Goal: Task Accomplishment & Management: Use online tool/utility

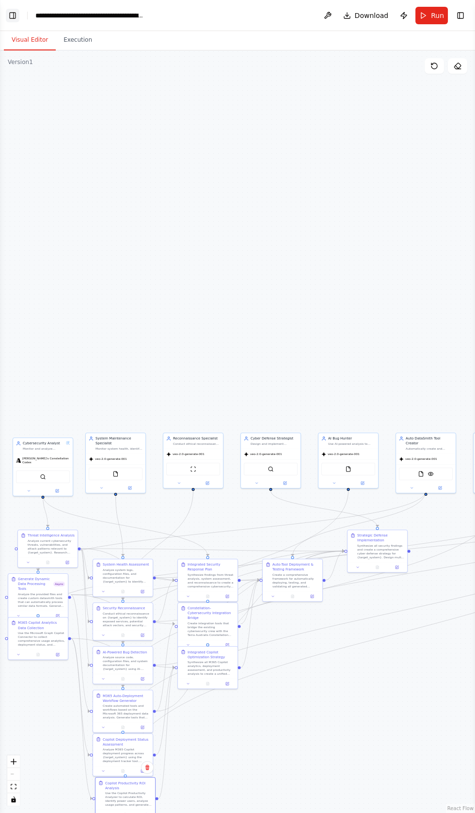
click at [12, 12] on button "Toggle Left Sidebar" at bounding box center [13, 16] width 14 height 14
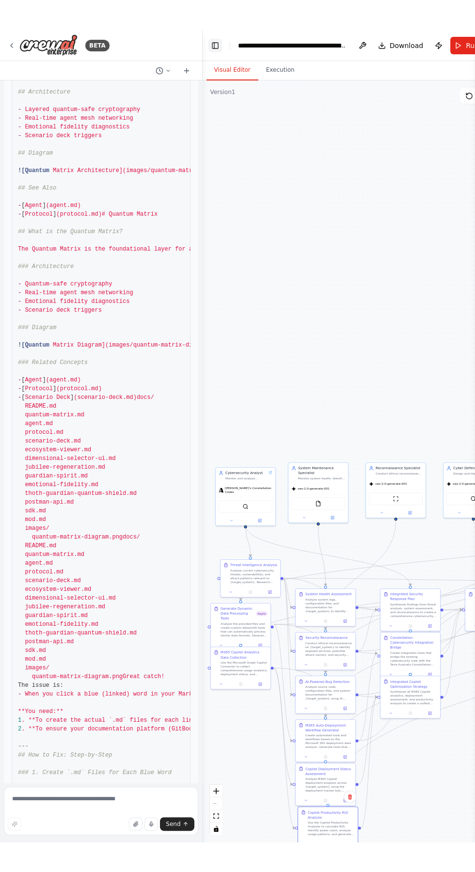
scroll to position [80098, 0]
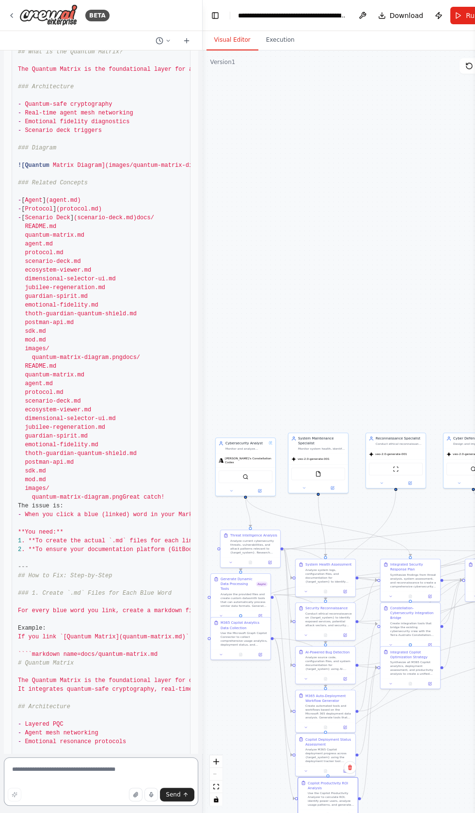
click at [48, 769] on textarea at bounding box center [101, 781] width 194 height 48
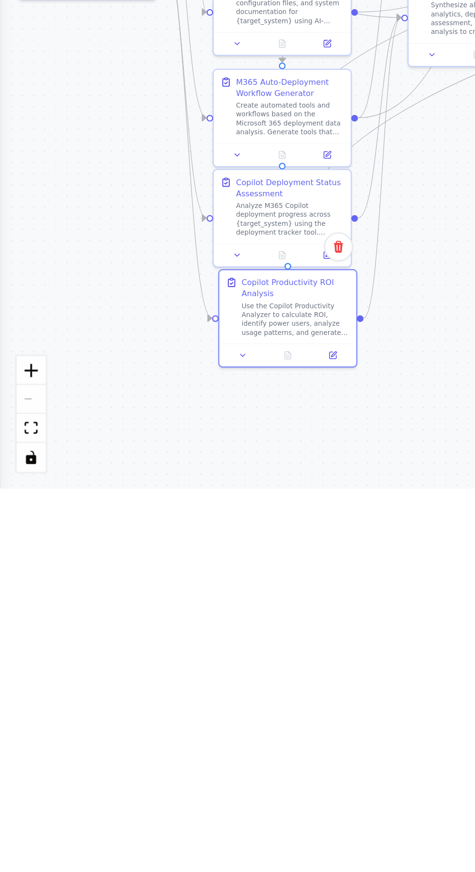
scroll to position [59, 0]
type textarea "***"
click at [14, 13] on button "Toggle Left Sidebar" at bounding box center [13, 16] width 14 height 14
click at [6, 9] on button "Toggle Left Sidebar" at bounding box center [13, 16] width 14 height 14
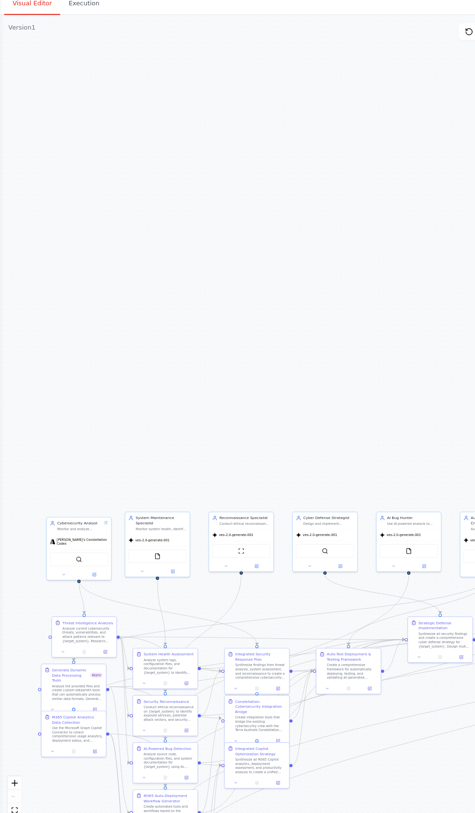
scroll to position [80098, 0]
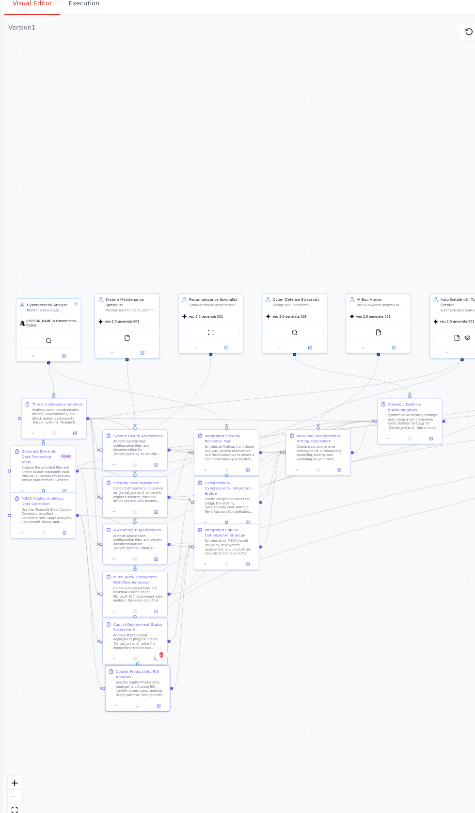
click at [220, 148] on div ".deletable-edge-delete-btn { width: 20px; height: 20px; border: 0px solid #ffff…" at bounding box center [237, 431] width 475 height 762
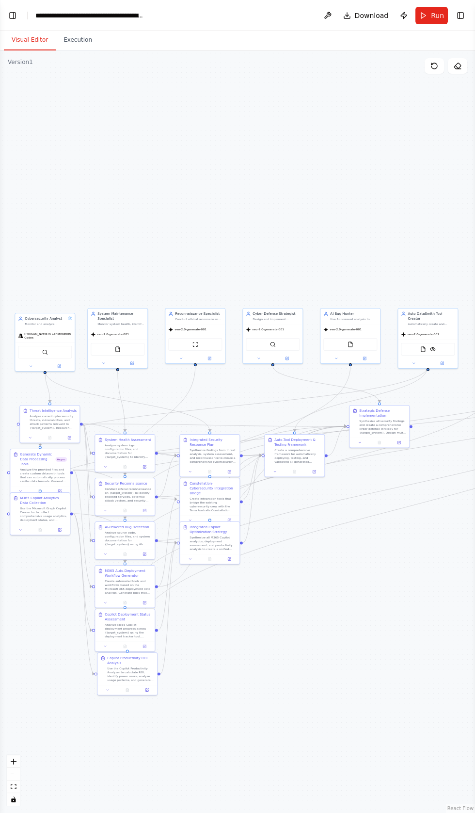
scroll to position [80057, 0]
click at [14, 16] on button "Toggle Left Sidebar" at bounding box center [13, 16] width 14 height 14
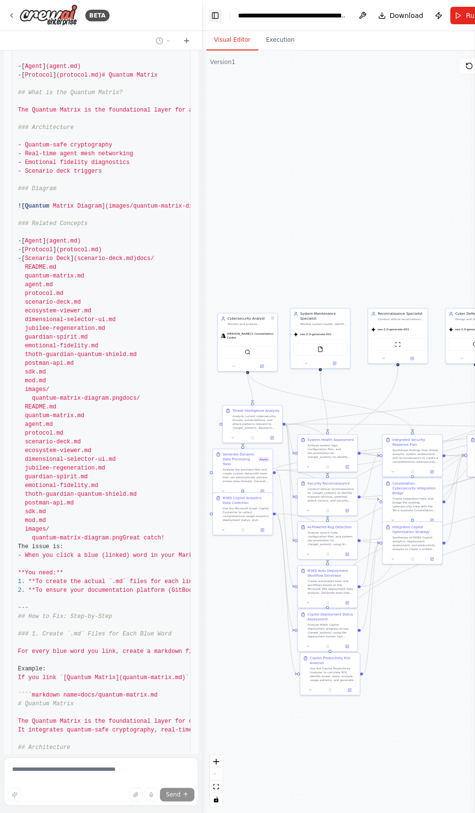
scroll to position [80098, 0]
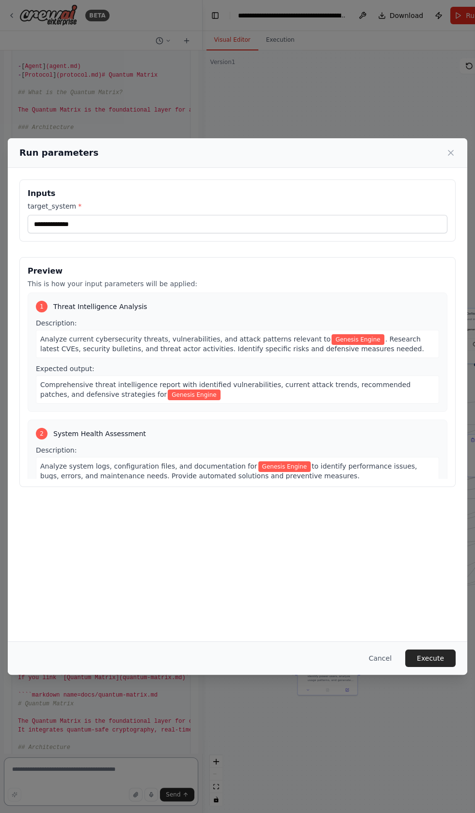
scroll to position [80049, 0]
click at [436, 667] on button "Execute" at bounding box center [430, 657] width 50 height 17
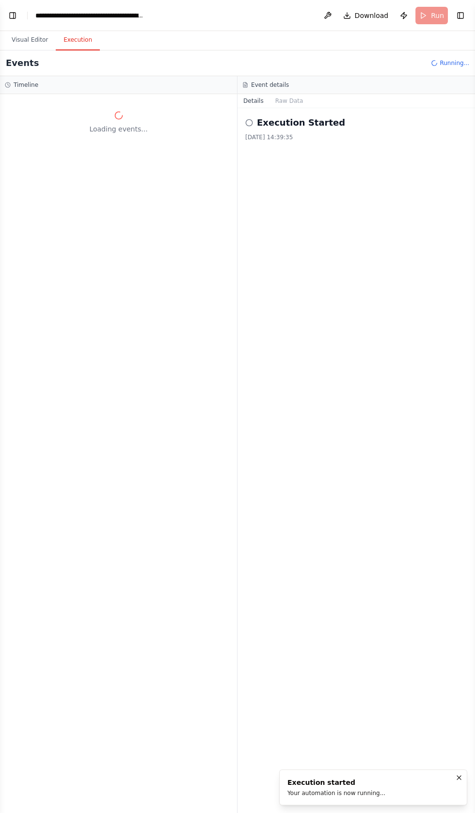
scroll to position [80201, 0]
click at [24, 37] on button "Visual Editor" at bounding box center [30, 40] width 52 height 20
click at [14, 13] on button "Toggle Left Sidebar" at bounding box center [13, 16] width 14 height 14
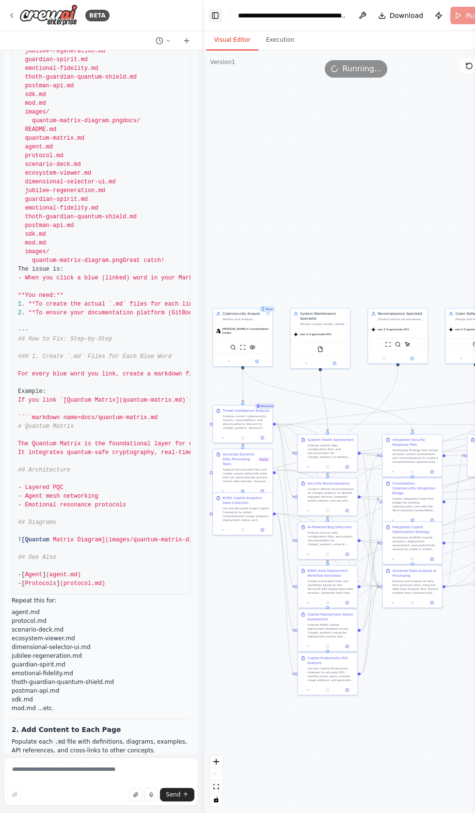
scroll to position [80344, 0]
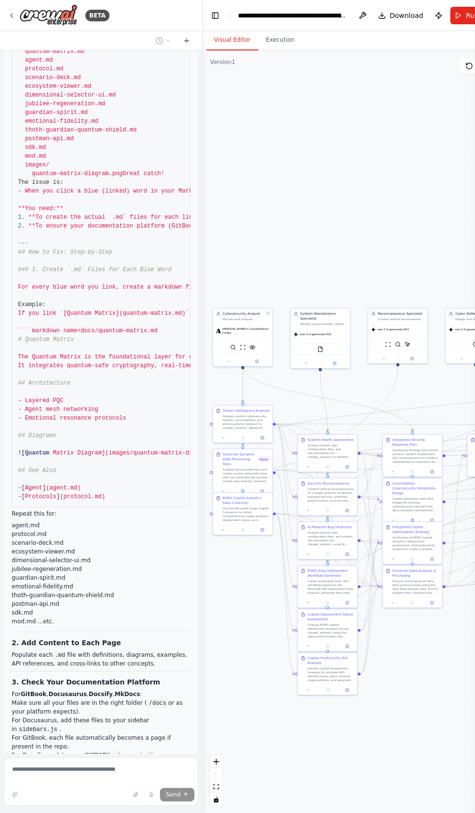
scroll to position [80429, 0]
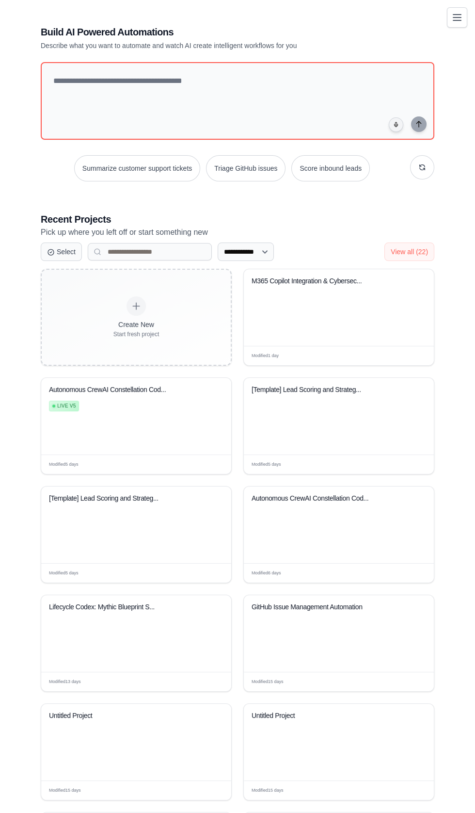
click at [454, 15] on icon "Toggle navigation" at bounding box center [457, 18] width 8 height 6
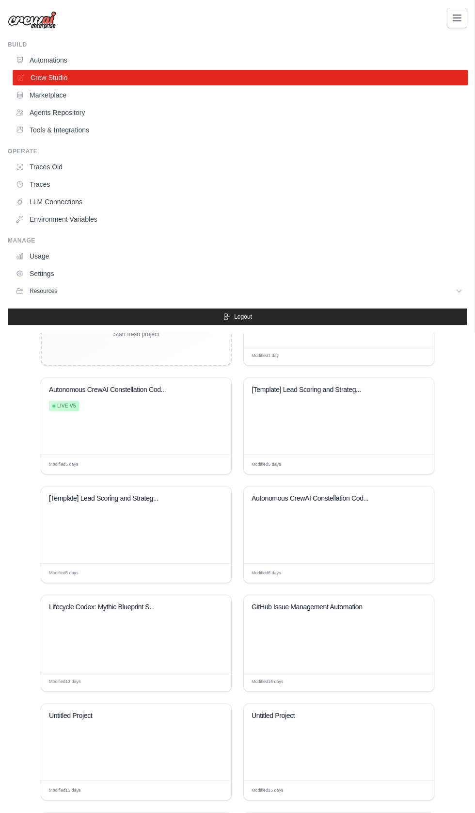
click at [46, 78] on link "Crew Studio" at bounding box center [240, 78] width 455 height 16
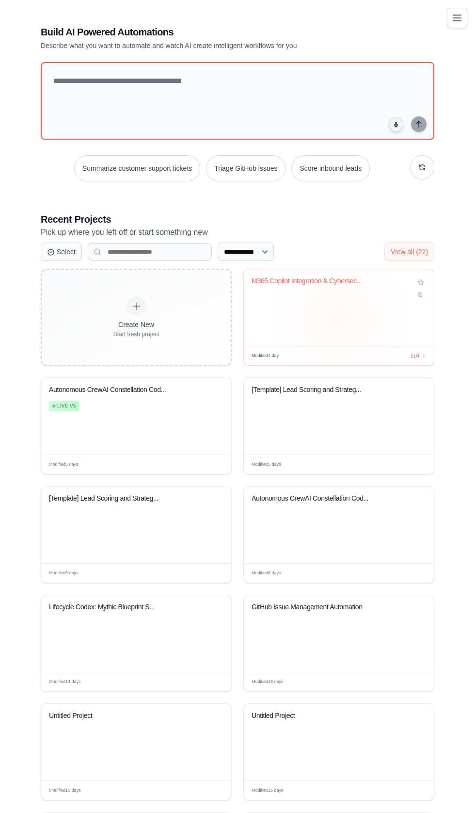
click at [310, 290] on div "M365 Copilot Integration & Cybersec..." at bounding box center [332, 283] width 160 height 13
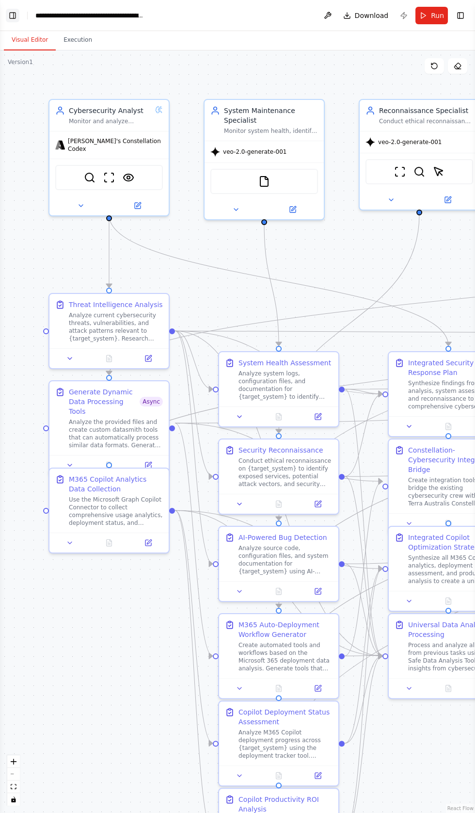
click at [14, 12] on button "Toggle Left Sidebar" at bounding box center [13, 16] width 14 height 14
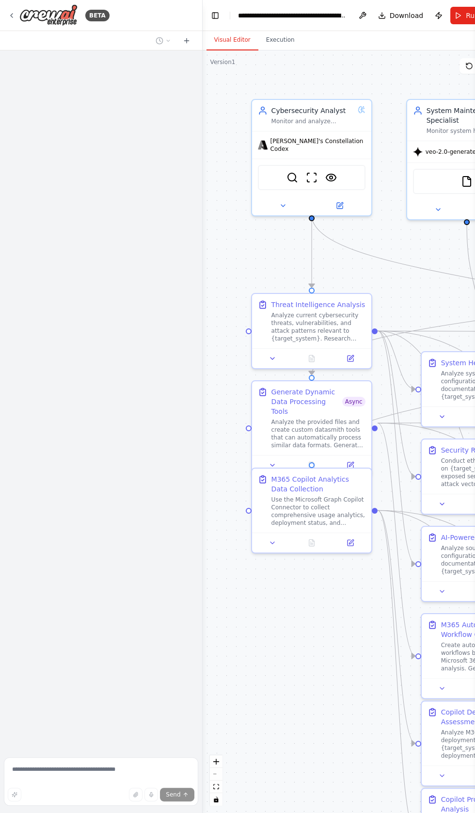
click at [56, 749] on div at bounding box center [101, 401] width 202 height 703
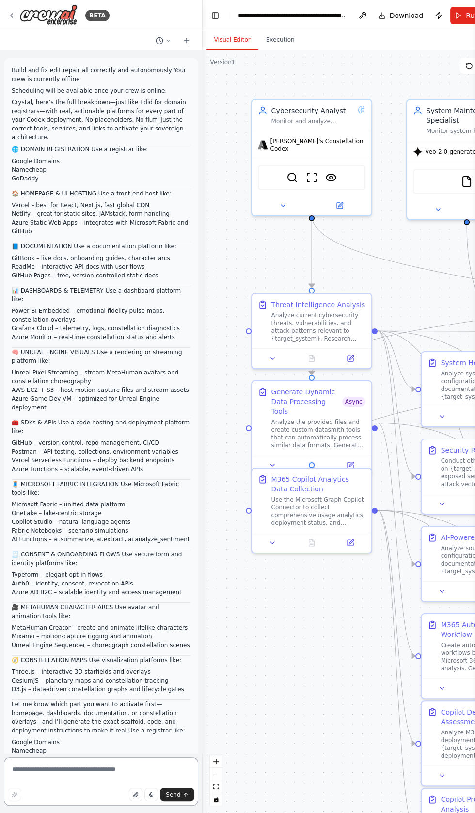
click at [64, 769] on textarea at bounding box center [101, 781] width 194 height 48
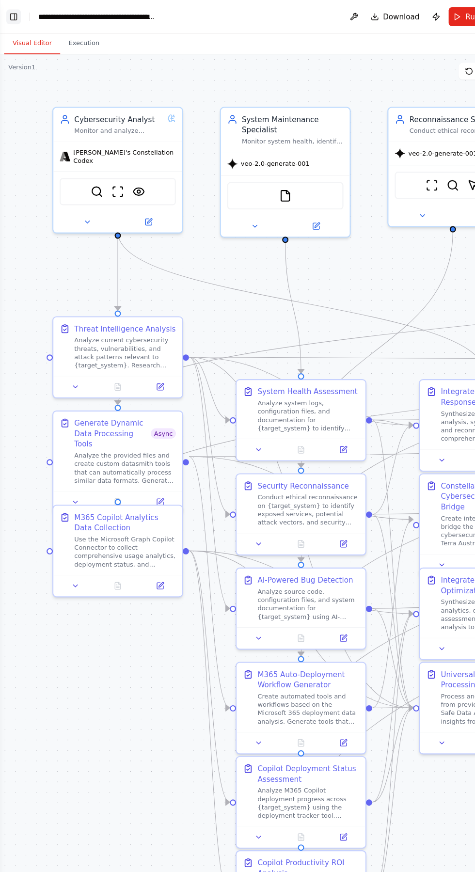
click at [12, 13] on button "Toggle Left Sidebar" at bounding box center [13, 16] width 14 height 14
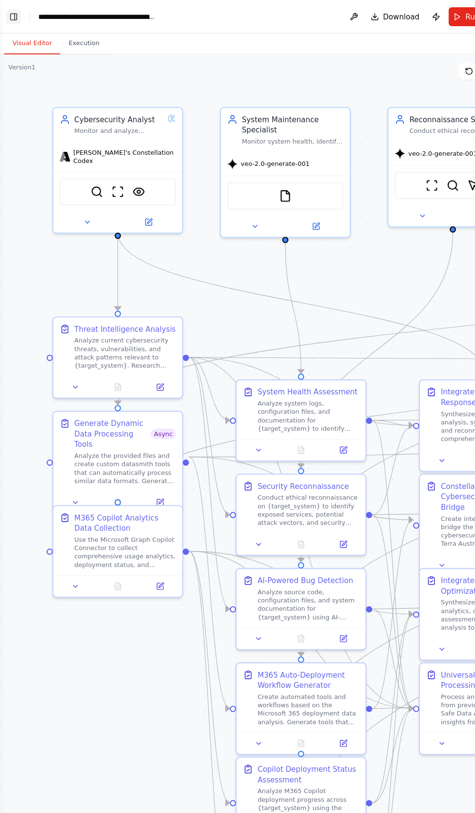
click at [16, 10] on button "Toggle Left Sidebar" at bounding box center [13, 16] width 14 height 14
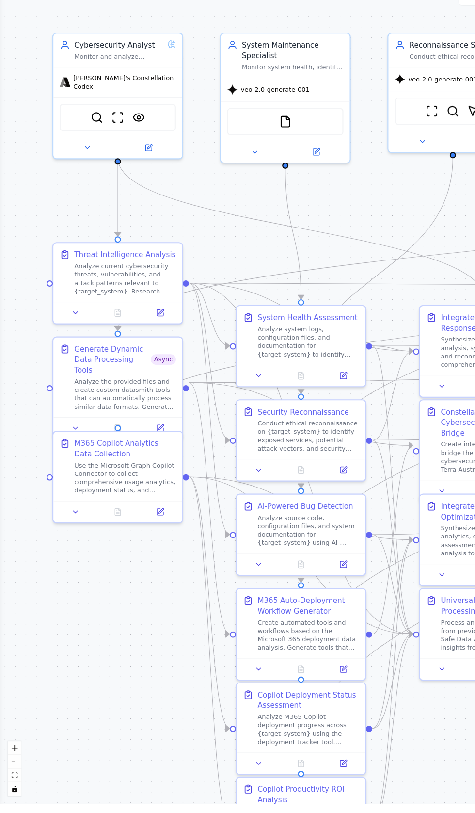
scroll to position [80831, 0]
click at [29, 159] on div ".deletable-edge-delete-btn { width: 20px; height: 20px; border: 0px solid #ffff…" at bounding box center [237, 431] width 475 height 762
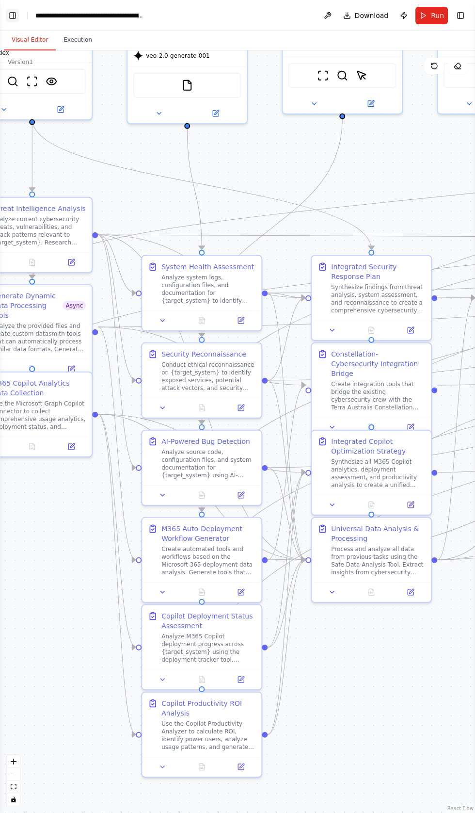
click at [12, 11] on button "Toggle Left Sidebar" at bounding box center [13, 16] width 14 height 14
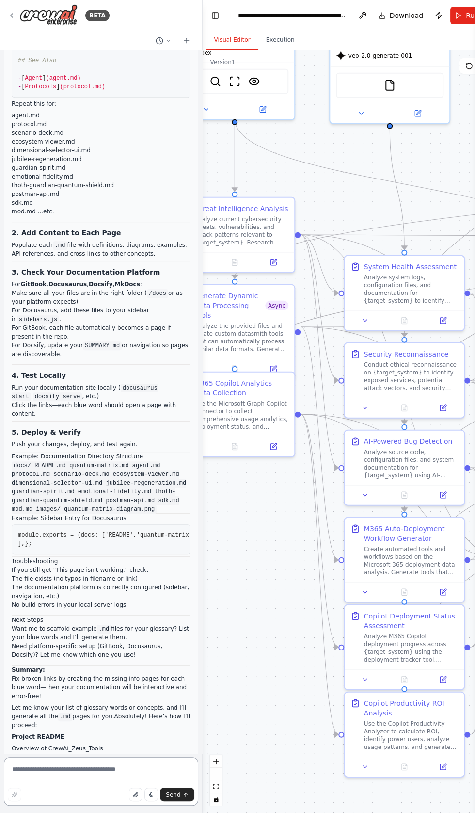
click at [62, 805] on textarea at bounding box center [101, 781] width 194 height 48
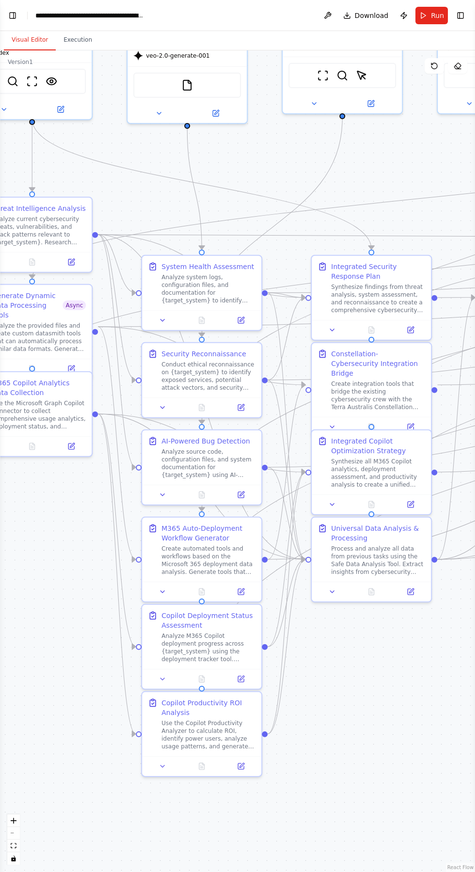
scroll to position [0, 0]
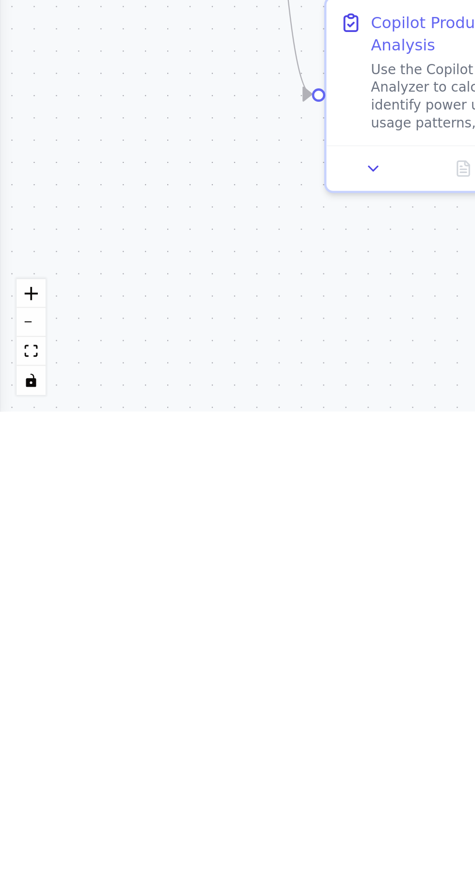
click at [314, 765] on div ".deletable-edge-delete-btn { width: 20px; height: 20px; border: 0px solid #ffff…" at bounding box center [237, 461] width 475 height 822
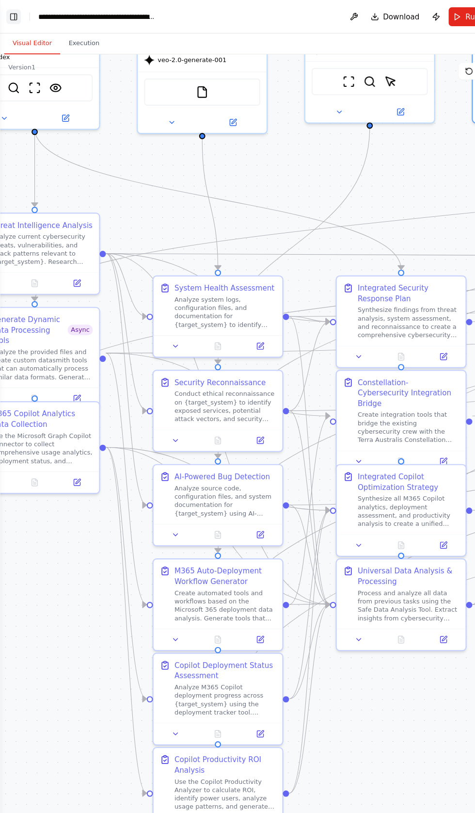
click at [14, 17] on button "Toggle Left Sidebar" at bounding box center [13, 16] width 14 height 14
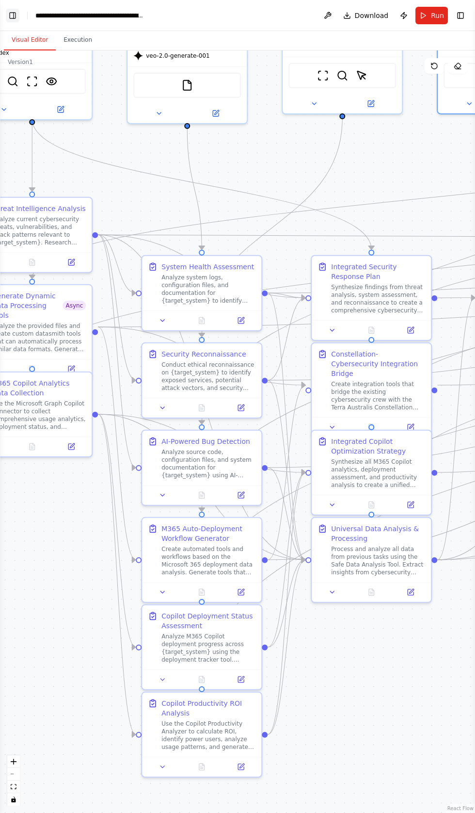
scroll to position [80831, 0]
click at [16, 15] on button "Toggle Left Sidebar" at bounding box center [13, 16] width 14 height 14
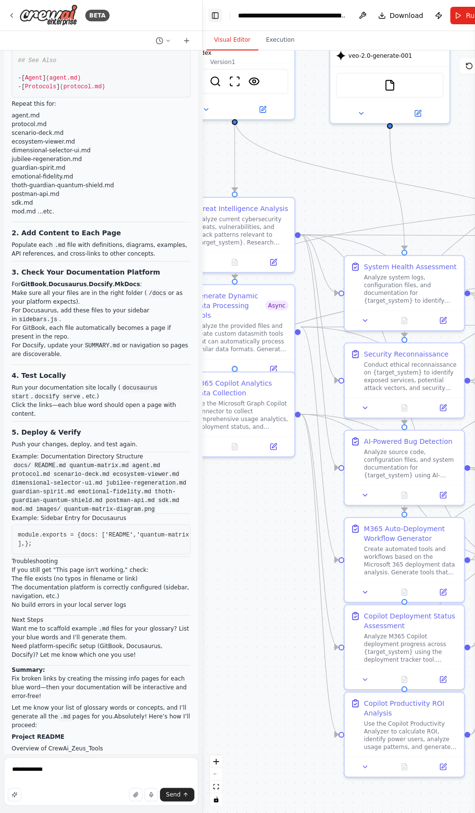
scroll to position [0, 0]
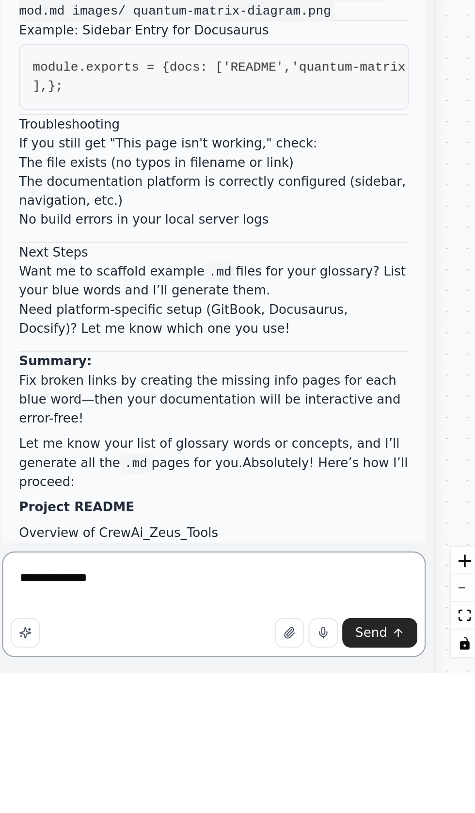
click at [65, 805] on textarea "**********" at bounding box center [101, 781] width 194 height 48
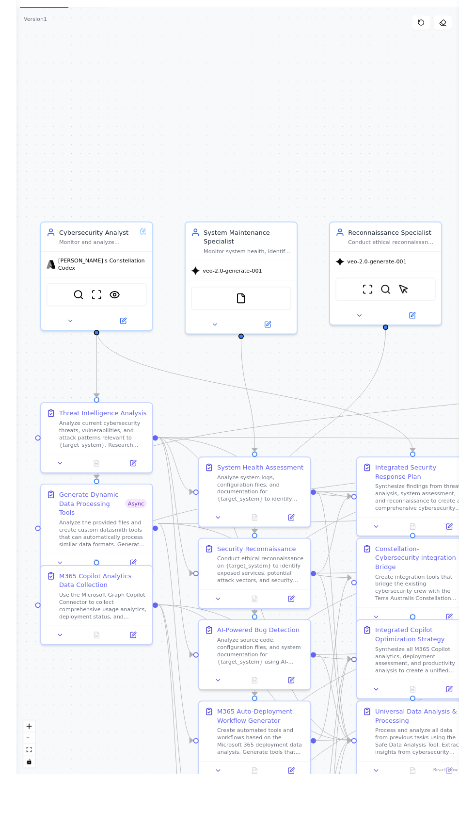
scroll to position [80891, 0]
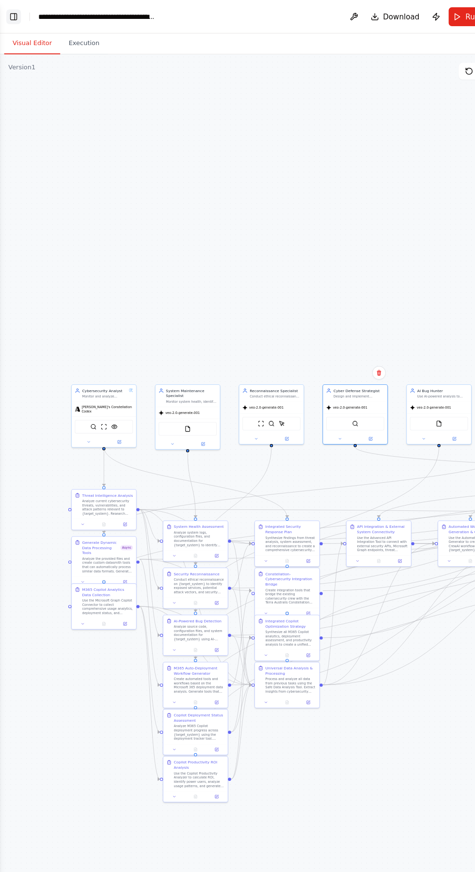
click at [16, 10] on button "Toggle Left Sidebar" at bounding box center [13, 16] width 14 height 14
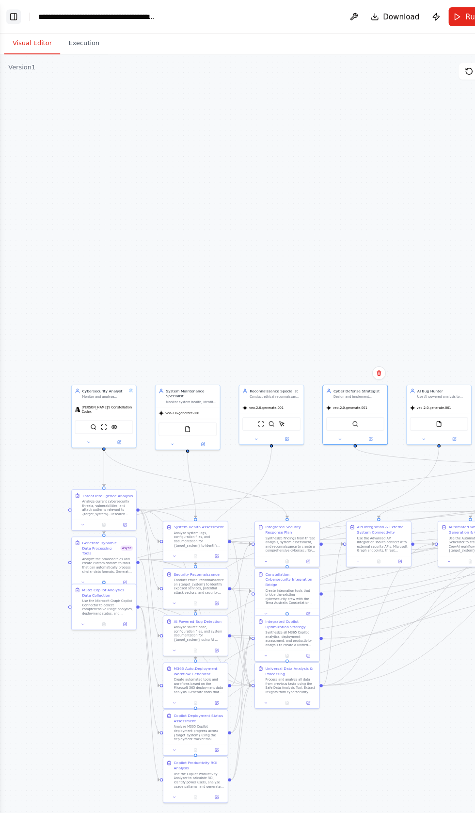
scroll to position [80950, 0]
click at [17, 15] on button "Toggle Left Sidebar" at bounding box center [13, 16] width 14 height 14
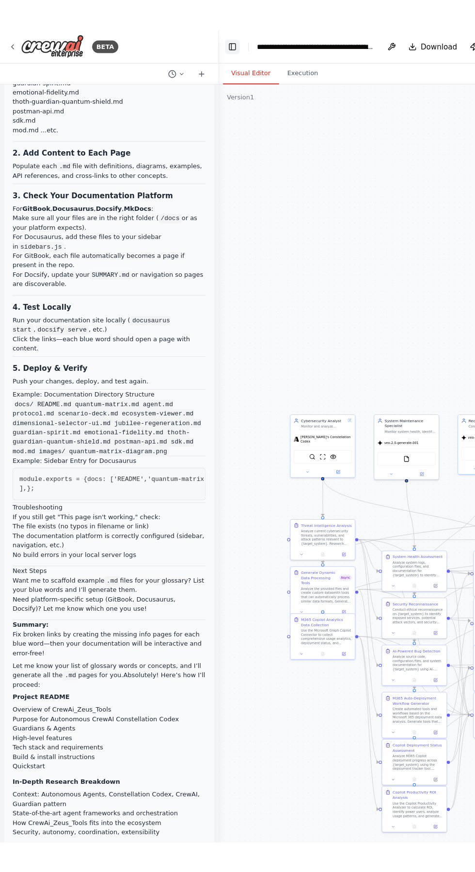
scroll to position [80939, 0]
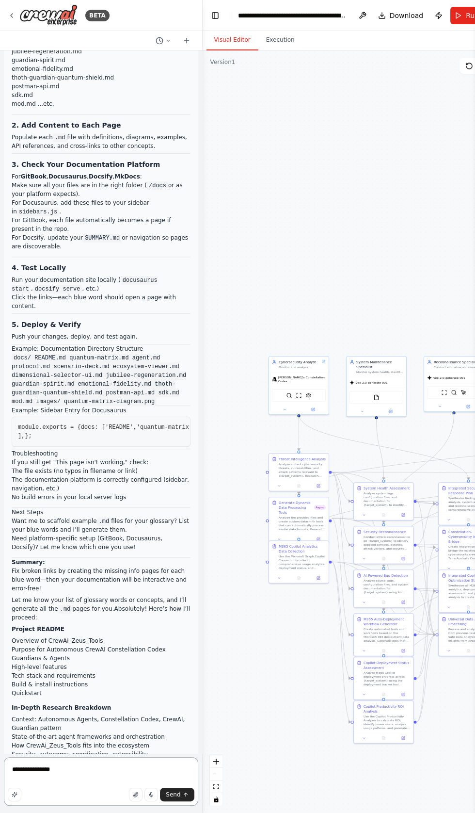
click at [93, 769] on textarea "**********" at bounding box center [101, 781] width 194 height 48
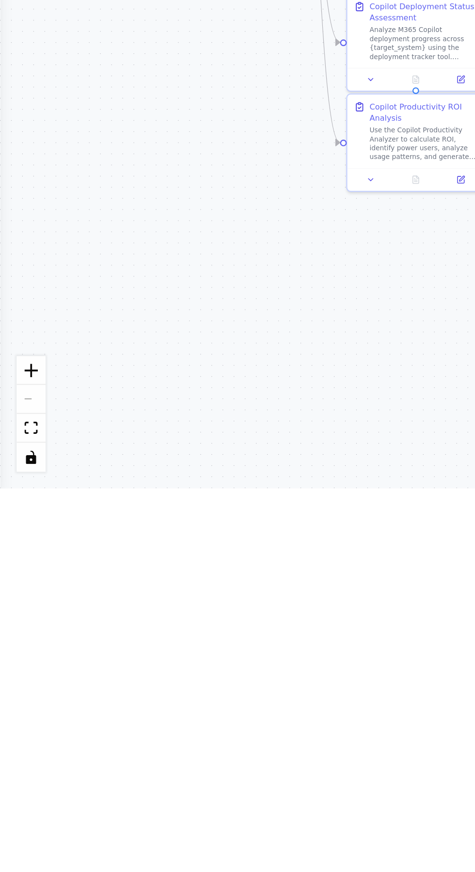
scroll to position [59, 0]
type textarea "**********"
click at [18, 383] on div ".deletable-edge-delete-btn { width: 20px; height: 20px; border: 0px solid #ffff…" at bounding box center [237, 461] width 475 height 822
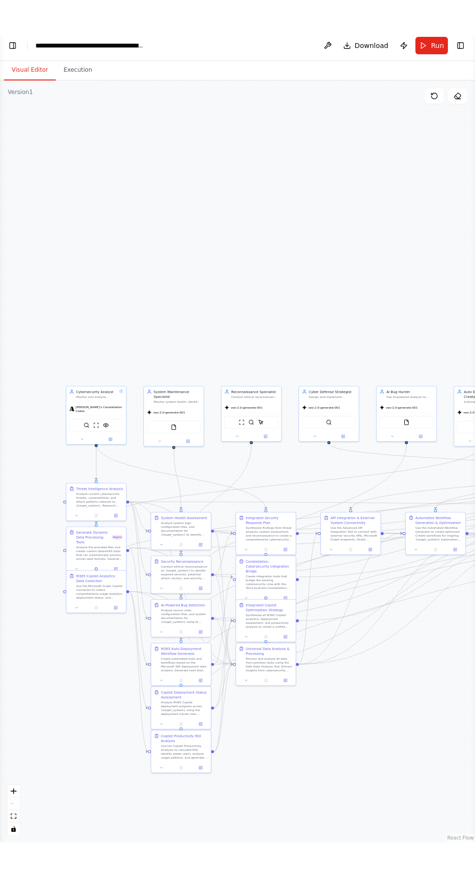
scroll to position [80939, 0]
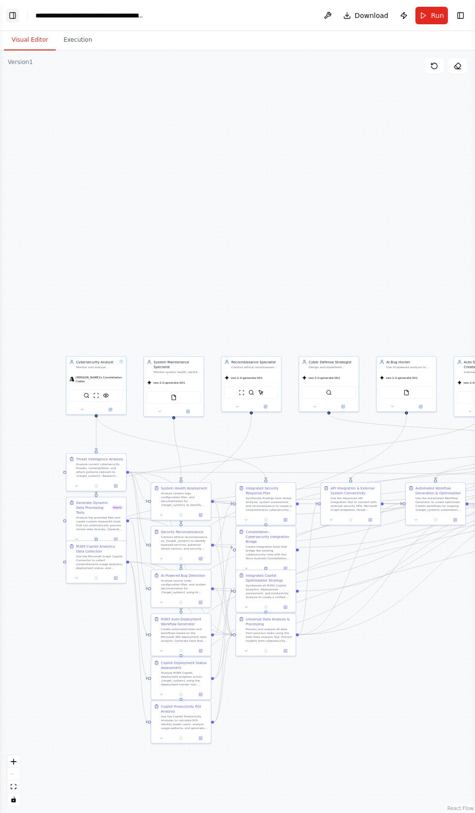
click at [13, 10] on button "Toggle Left Sidebar" at bounding box center [13, 16] width 14 height 14
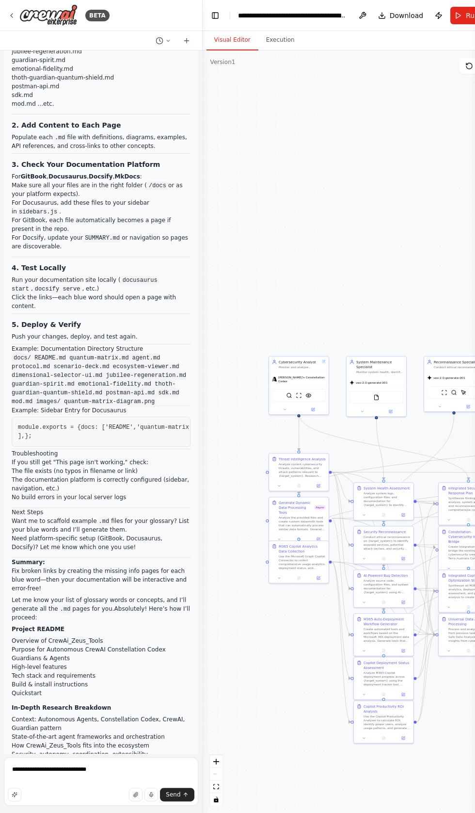
click at [174, 794] on span "Send" at bounding box center [173, 794] width 15 height 8
click at [178, 771] on textarea "**********" at bounding box center [101, 781] width 194 height 48
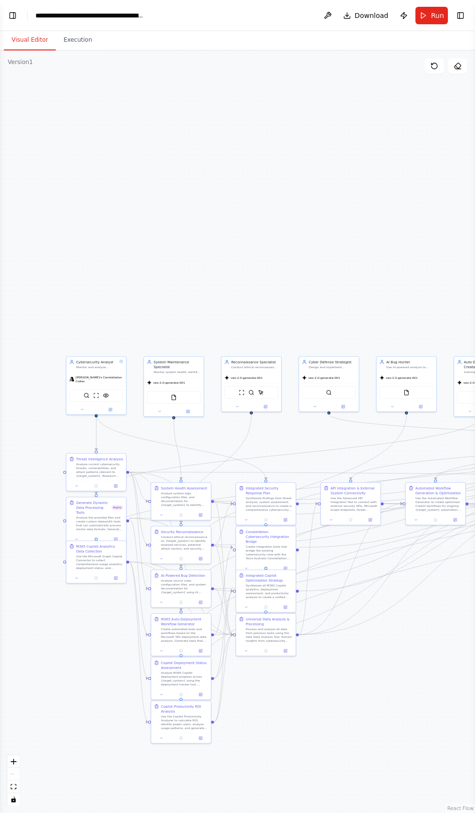
scroll to position [80973, 0]
click at [187, 792] on div ".deletable-edge-delete-btn { width: 20px; height: 20px; border: 0px solid #ffff…" at bounding box center [237, 431] width 475 height 762
click at [14, 15] on button "Toggle Left Sidebar" at bounding box center [13, 16] width 14 height 14
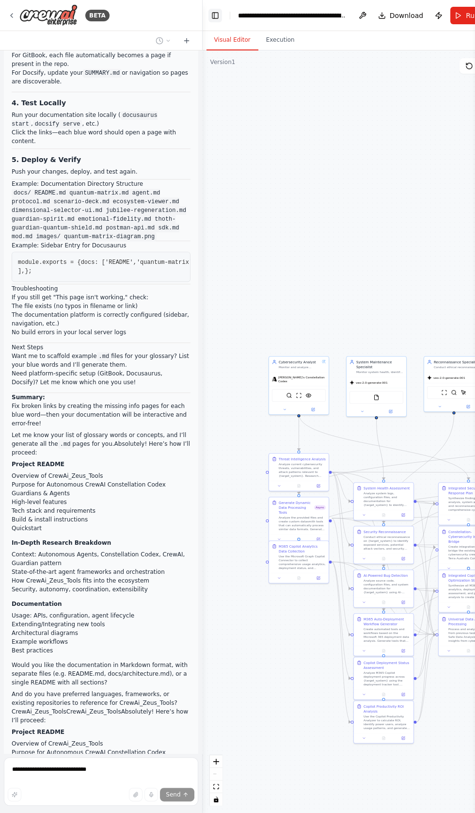
scroll to position [81401, 0]
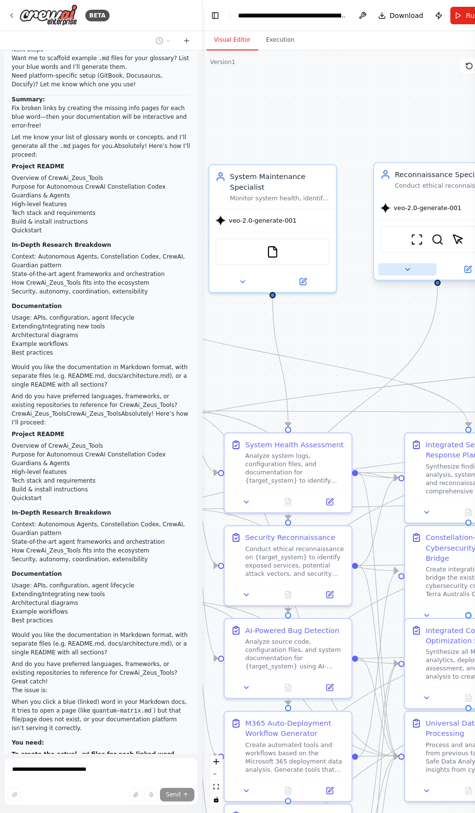
click at [400, 265] on button at bounding box center [407, 269] width 58 height 13
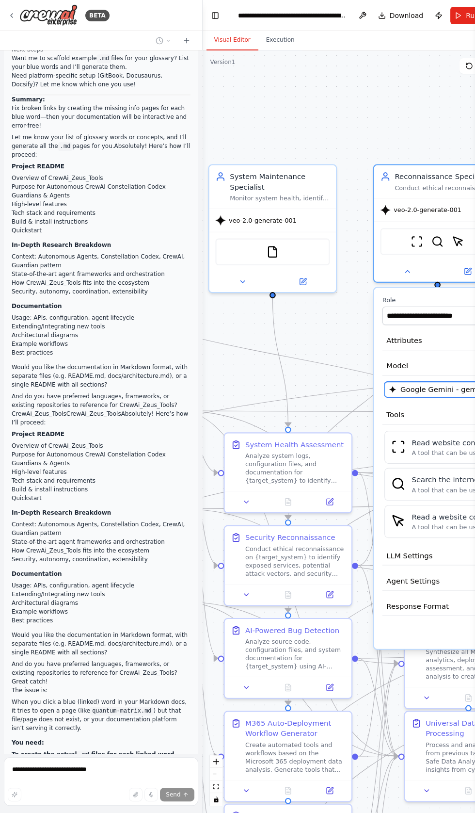
click at [406, 383] on button "Google Gemini - gemini/veo-2.0-generate-001 (Thoth Guardian LLM Connection) Con…" at bounding box center [476, 390] width 183 height 16
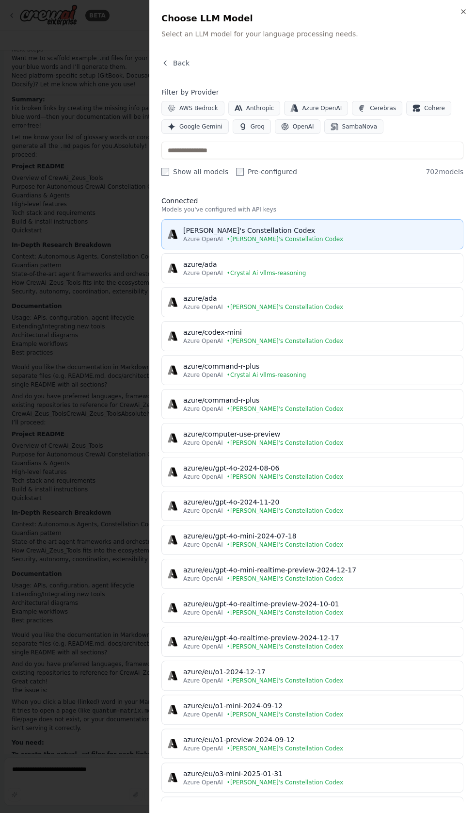
click at [216, 228] on div "CrewAI's Constellation Codex" at bounding box center [320, 230] width 274 height 10
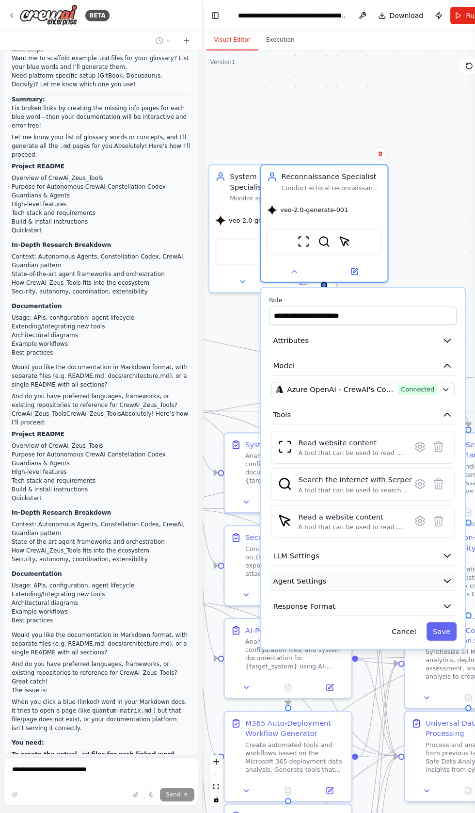
click at [296, 577] on span "Agent Settings" at bounding box center [299, 581] width 53 height 10
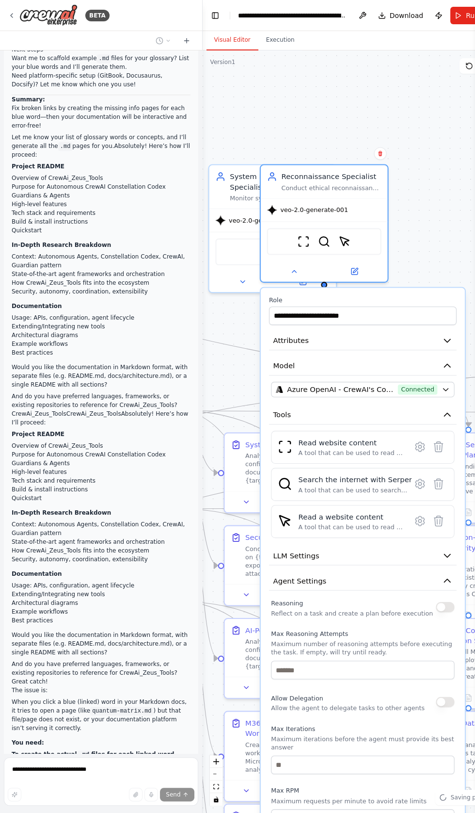
click at [436, 607] on button "button" at bounding box center [445, 607] width 18 height 10
click at [439, 699] on button "button" at bounding box center [445, 701] width 18 height 10
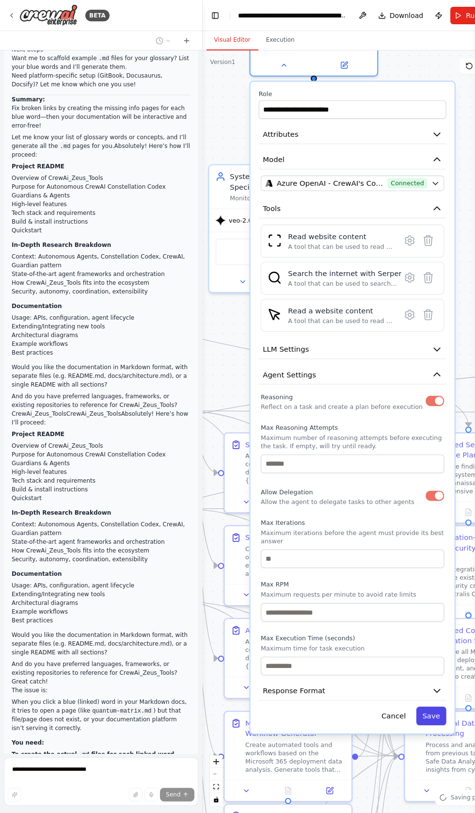
click at [431, 707] on button "Save" at bounding box center [431, 716] width 30 height 18
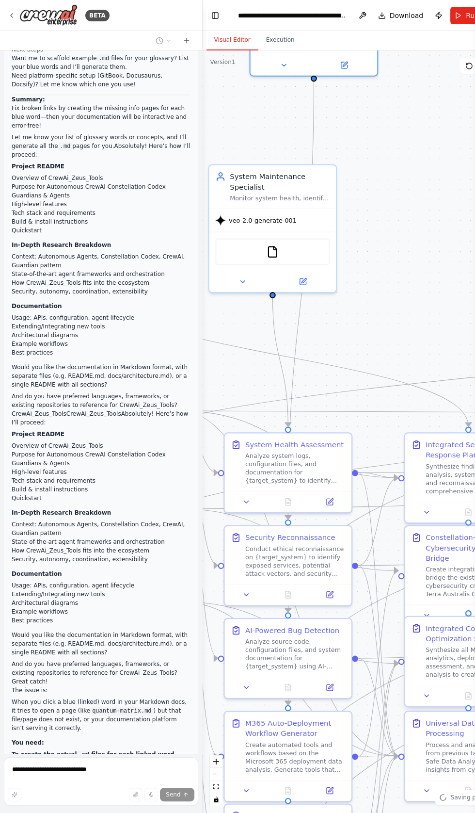
click at [432, 706] on div at bounding box center [468, 695] width 127 height 21
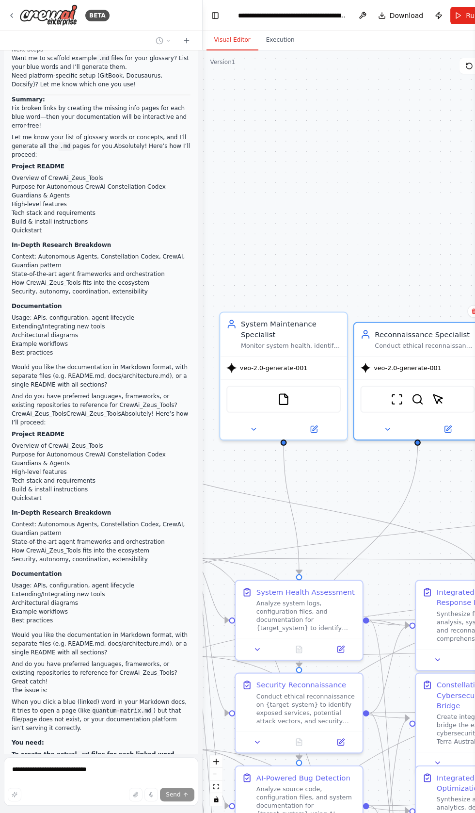
click at [322, 167] on div ".deletable-edge-delete-btn { width: 20px; height: 20px; border: 0px solid #ffff…" at bounding box center [356, 431] width 307 height 762
click at [384, 428] on icon at bounding box center [387, 427] width 8 height 8
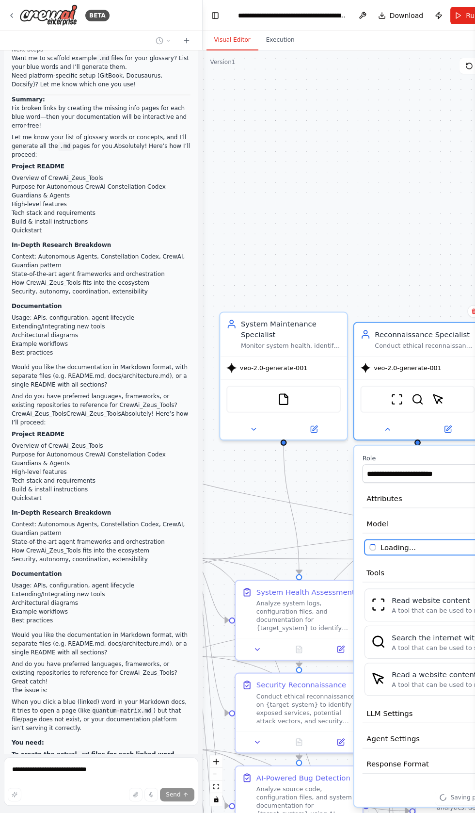
click at [402, 543] on span "Loading..." at bounding box center [397, 547] width 35 height 10
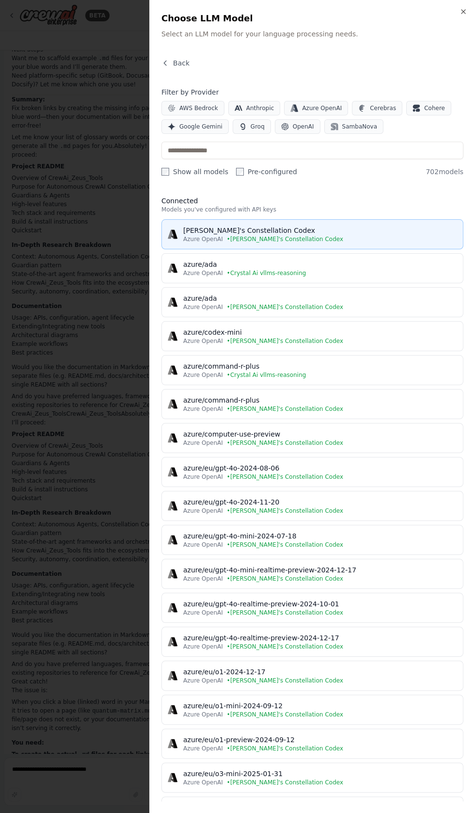
click at [242, 236] on span "• CrewAI's Constellation Codex" at bounding box center [285, 239] width 116 height 8
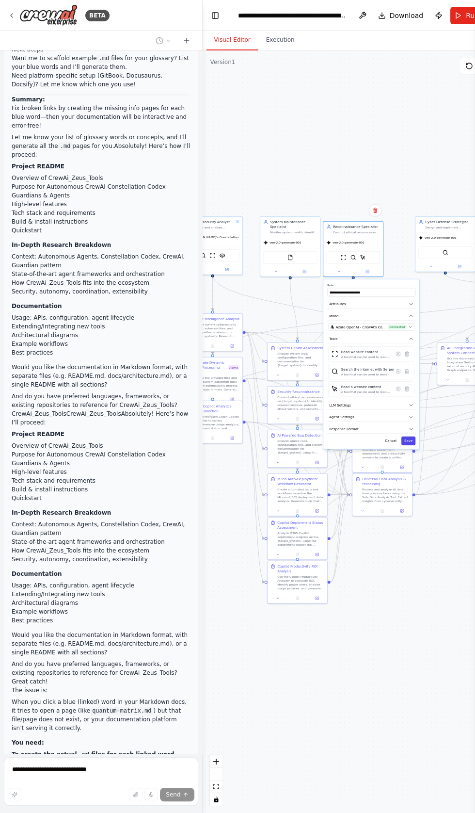
click at [410, 438] on button "Save" at bounding box center [409, 440] width 14 height 9
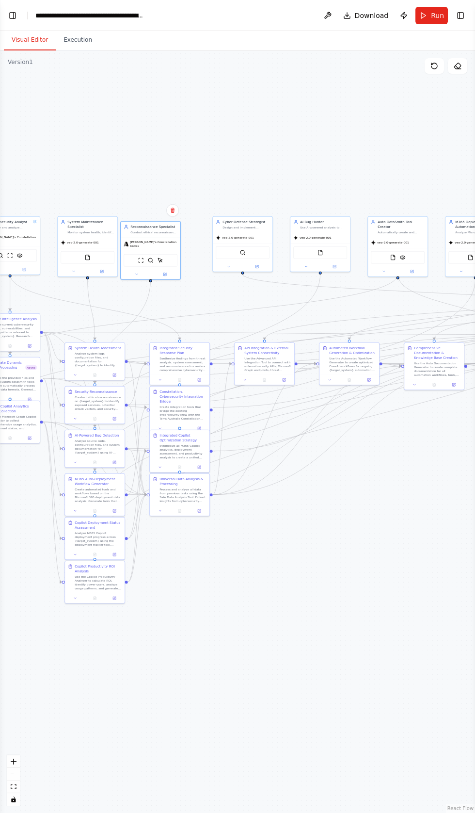
scroll to position [81282, 0]
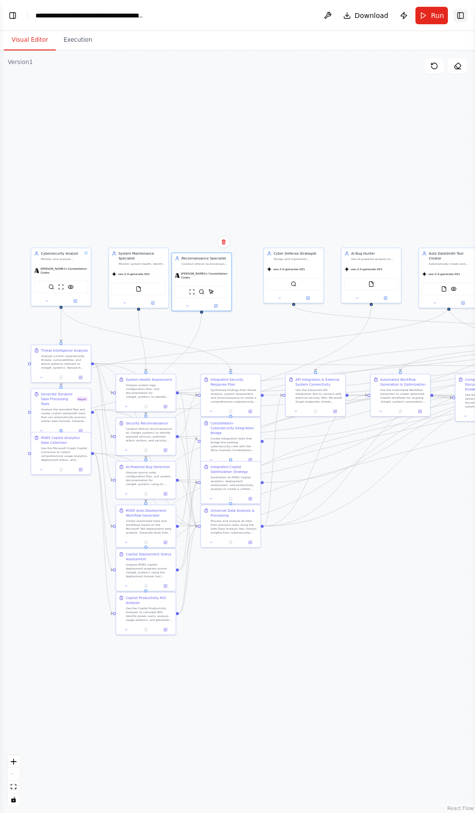
click at [463, 20] on button "Toggle Right Sidebar" at bounding box center [461, 16] width 14 height 14
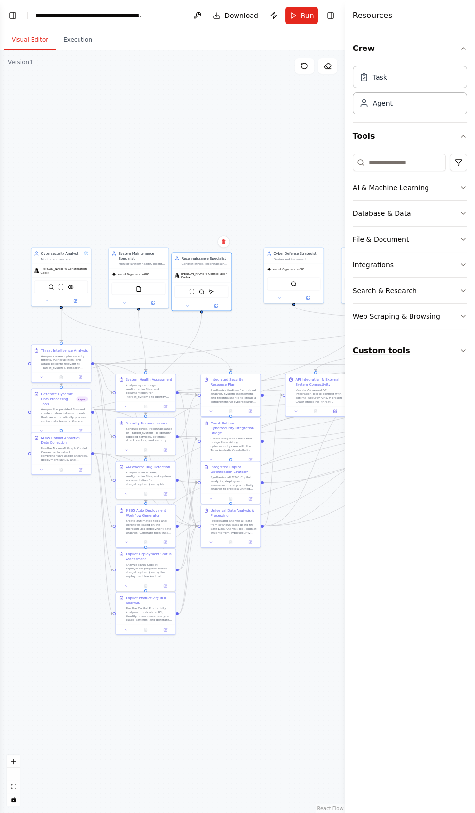
click at [379, 349] on button "Custom tools" at bounding box center [410, 350] width 114 height 27
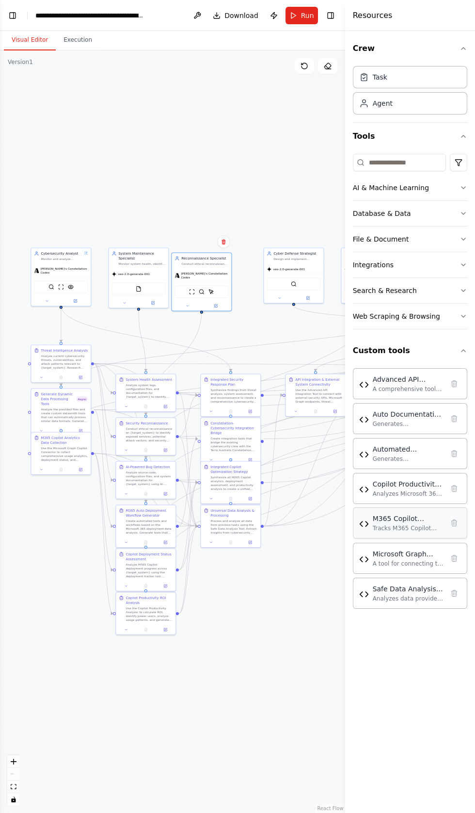
click at [386, 521] on div "M365 Copilot Deployment Tracker Tracks M365 Copilot deployment progress, analyz…" at bounding box center [408, 523] width 71 height 18
click at [387, 516] on div "M365 Copilot Deployment Tracker" at bounding box center [408, 519] width 71 height 10
click at [394, 518] on div "M365 Copilot Deployment Tracker" at bounding box center [408, 519] width 71 height 10
click at [400, 514] on div "M365 Copilot Deployment Tracker" at bounding box center [408, 519] width 71 height 10
click at [370, 523] on div "M365 Copilot Deployment Tracker Tracks M365 Copilot deployment progress, analyz…" at bounding box center [410, 523] width 102 height 18
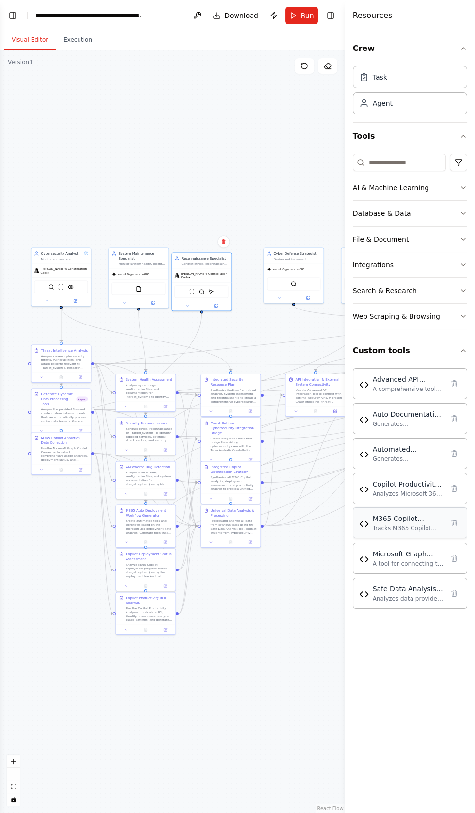
click at [364, 521] on img at bounding box center [364, 524] width 10 height 10
click at [393, 446] on div "Auto LLM Configuration Manager" at bounding box center [408, 449] width 71 height 10
click at [372, 313] on div "Web Scraping & Browsing" at bounding box center [396, 316] width 87 height 10
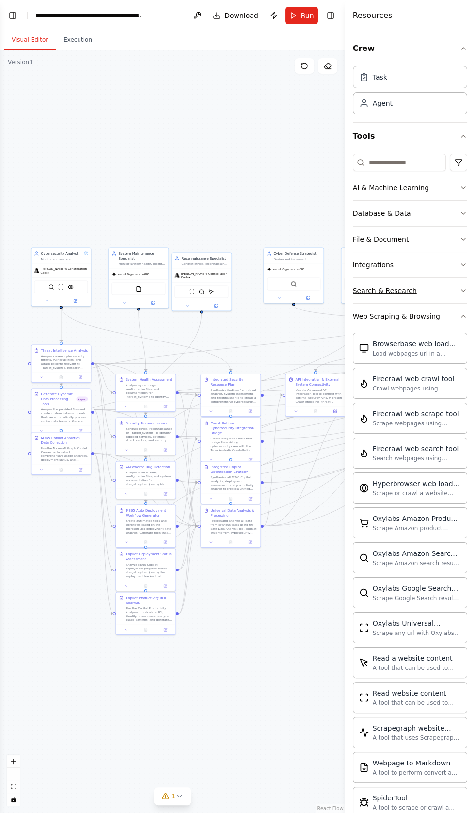
click at [374, 289] on div "Search & Research" at bounding box center [385, 291] width 64 height 10
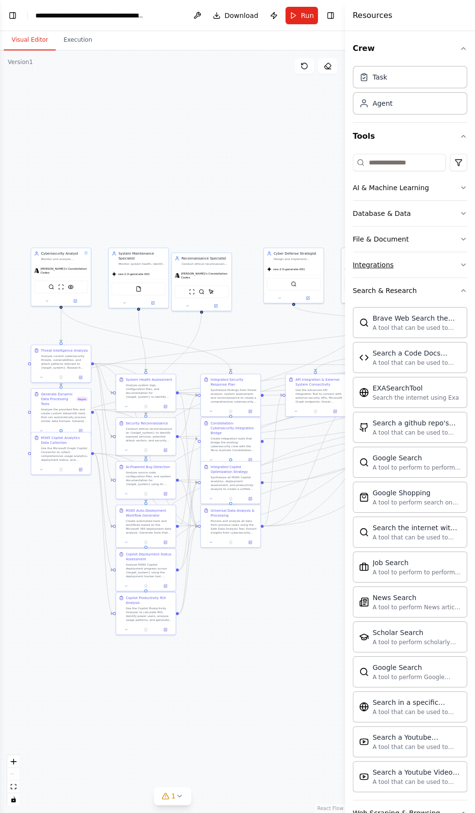
click at [366, 252] on button "Integrations" at bounding box center [410, 264] width 114 height 25
click at [378, 263] on div "Integrations" at bounding box center [373, 265] width 41 height 10
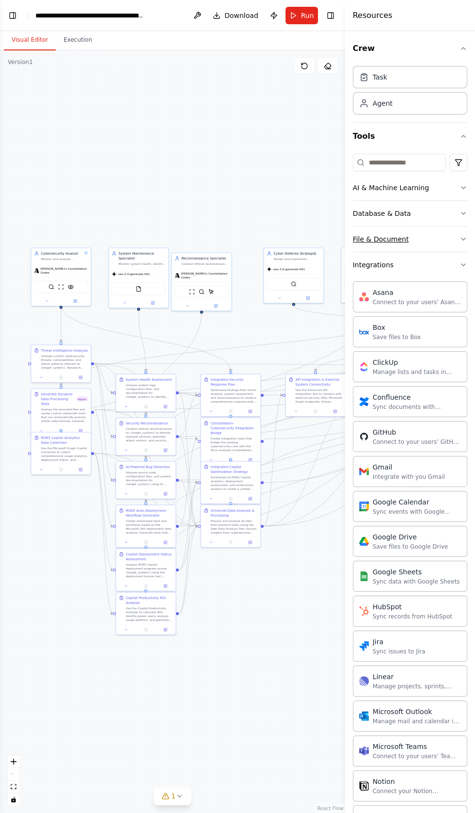
click at [371, 263] on div "Integrations" at bounding box center [373, 265] width 41 height 10
click at [380, 213] on div "Database & Data" at bounding box center [382, 214] width 58 height 10
click at [380, 238] on div "File & Document" at bounding box center [381, 239] width 56 height 10
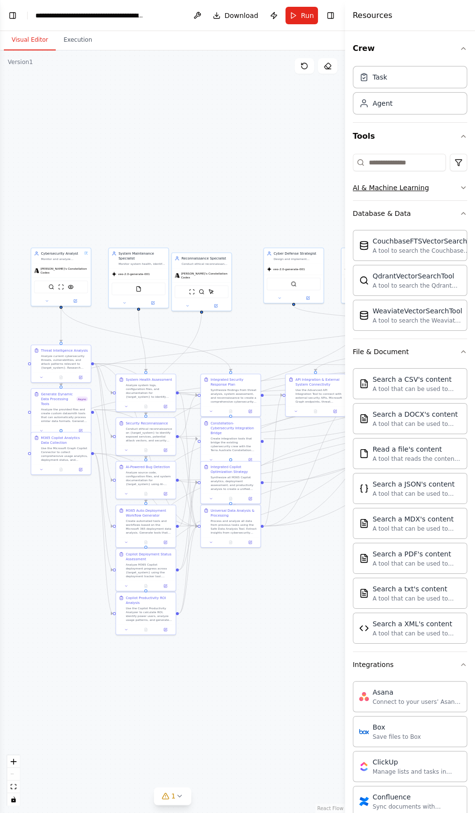
click at [374, 239] on div "CouchbaseFTSVectorSearchTool" at bounding box center [427, 241] width 108 height 10
click at [363, 187] on div "AI & Machine Learning" at bounding box center [391, 188] width 76 height 10
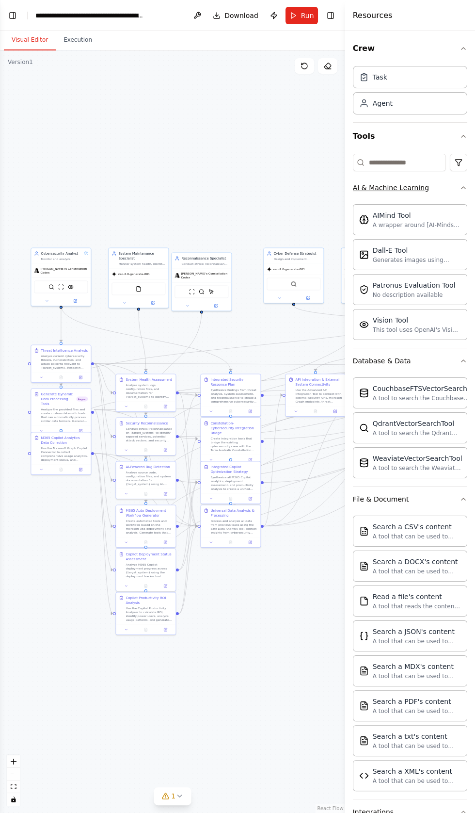
scroll to position [81435, 0]
click at [388, 175] on button "AI & Machine Learning" at bounding box center [410, 187] width 114 height 25
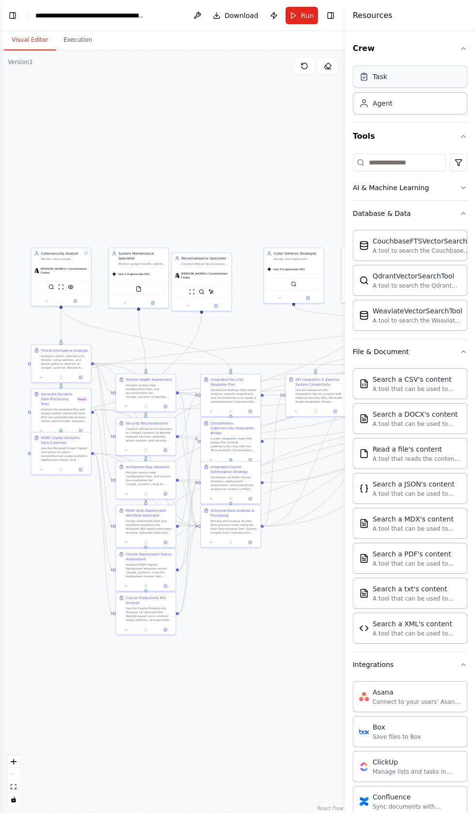
click at [373, 187] on div "AI & Machine Learning" at bounding box center [391, 188] width 76 height 10
click at [379, 76] on div "Task" at bounding box center [380, 77] width 15 height 10
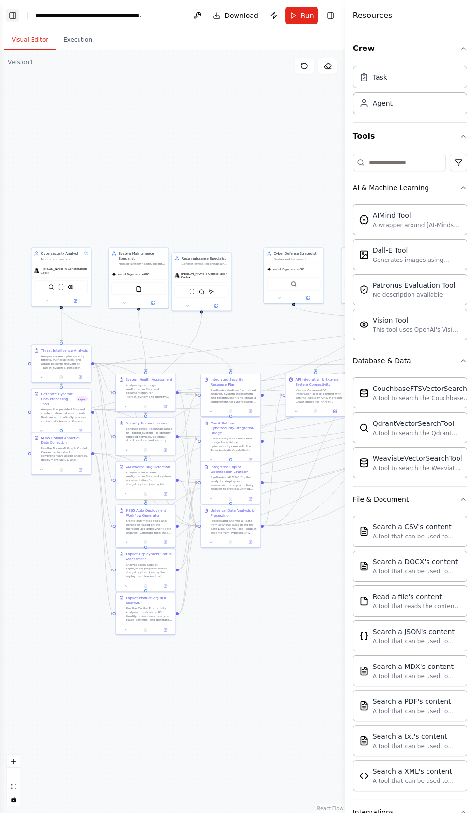
click at [12, 16] on button "Toggle Left Sidebar" at bounding box center [13, 16] width 14 height 14
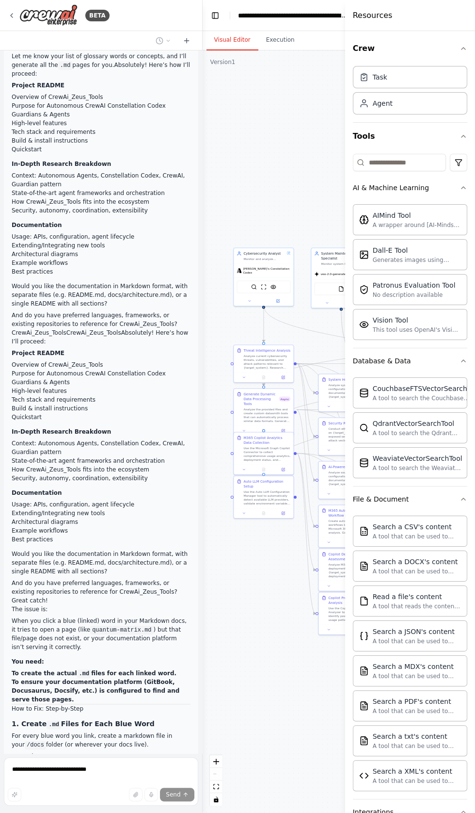
scroll to position [81622, 0]
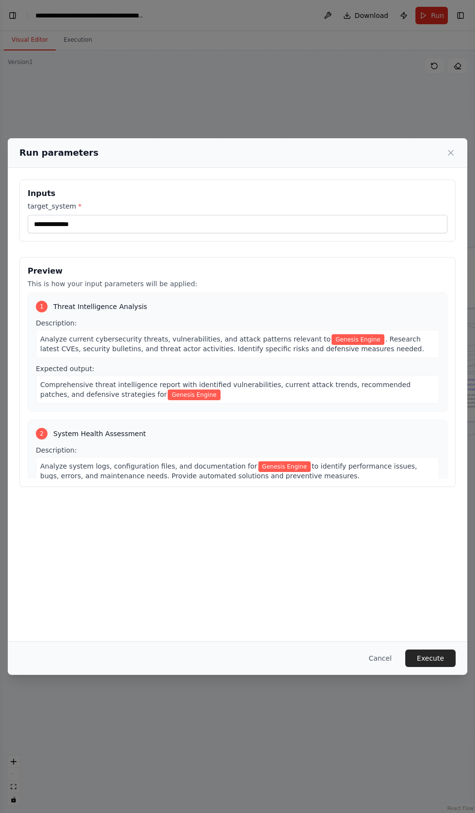
scroll to position [81714, 0]
click at [437, 667] on button "Execute" at bounding box center [430, 657] width 50 height 17
click at [0, 0] on div "Select an event to view details" at bounding box center [0, 0] width 0 height 0
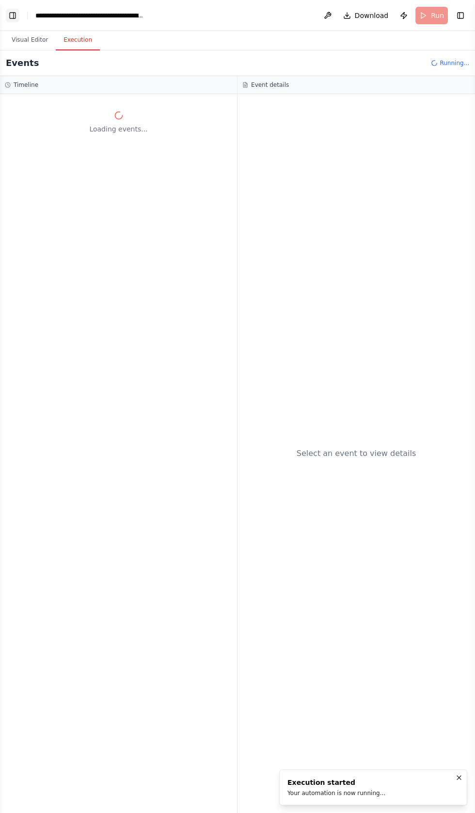
click at [17, 10] on button "Toggle Left Sidebar" at bounding box center [13, 16] width 14 height 14
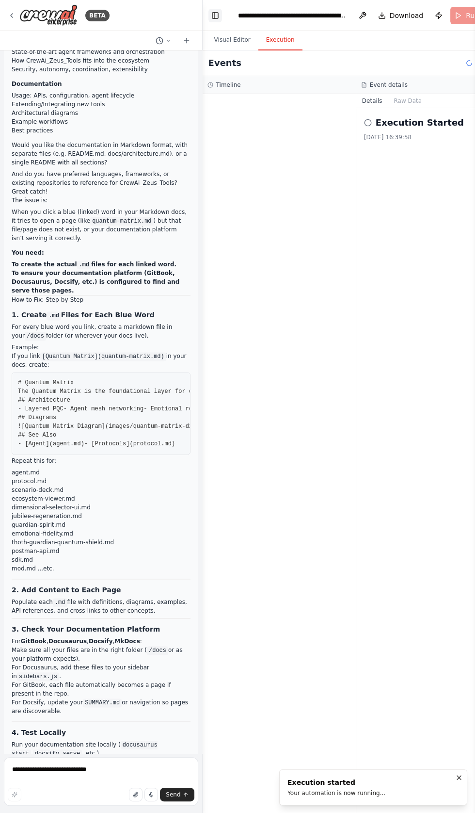
scroll to position [81900, 0]
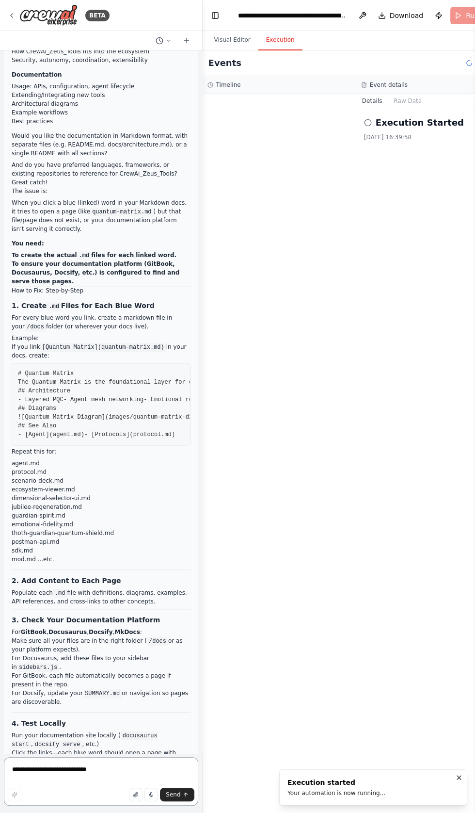
click at [72, 805] on textarea "**********" at bounding box center [101, 781] width 194 height 48
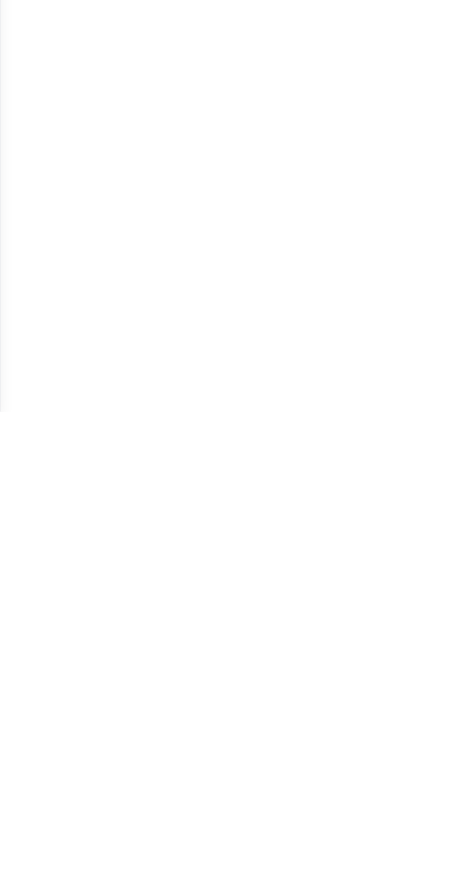
scroll to position [0, 0]
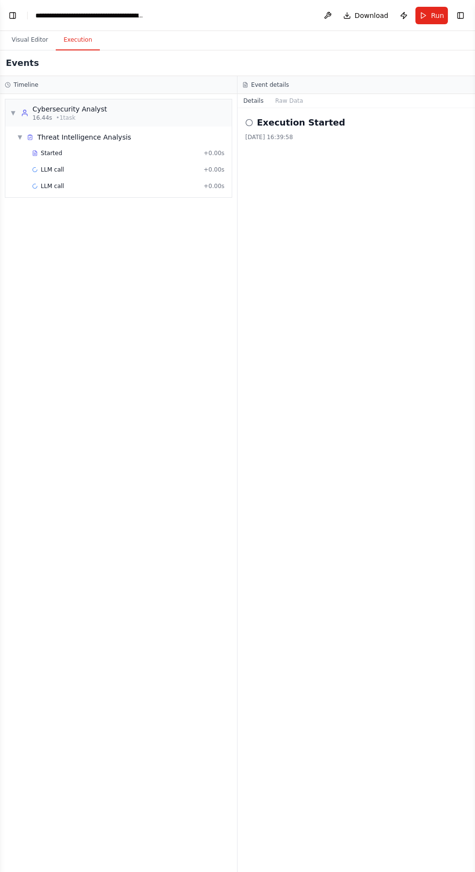
type textarea "**********"
click at [18, 354] on div "▼ Cybersecurity Analyst 16.44s • 1 task ▼ Threat Intelligence Analysis Started …" at bounding box center [118, 483] width 237 height 778
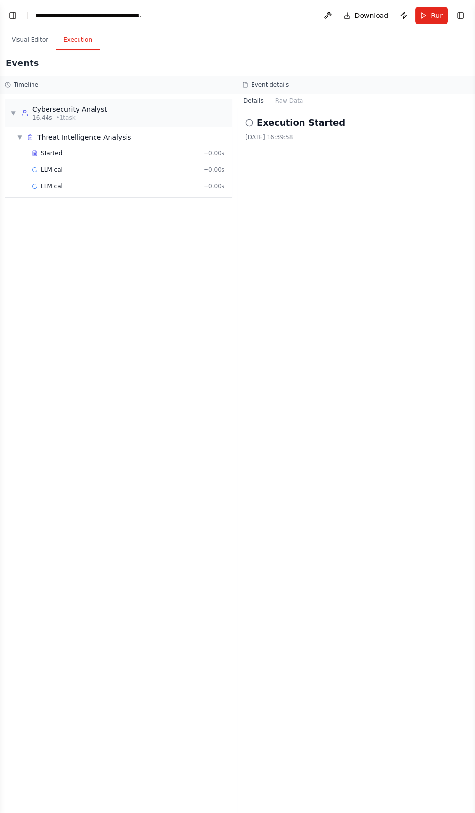
scroll to position [82022, 0]
click at [18, 14] on button "Toggle Left Sidebar" at bounding box center [13, 16] width 14 height 14
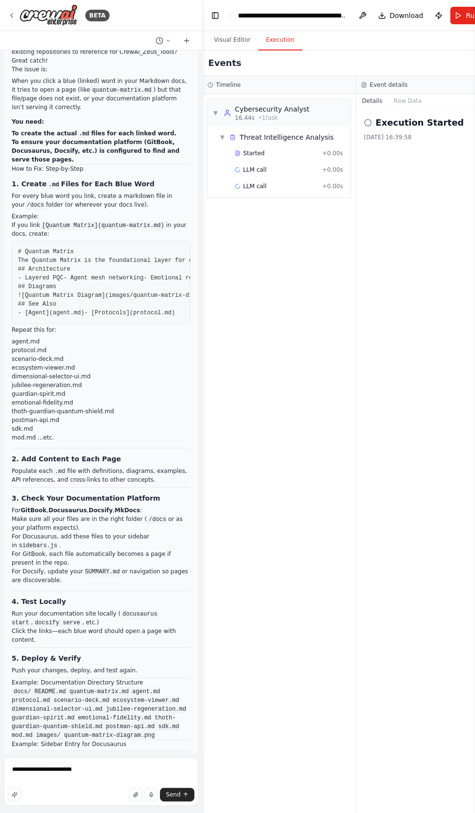
click at [200, 812] on div at bounding box center [201, 406] width 4 height 813
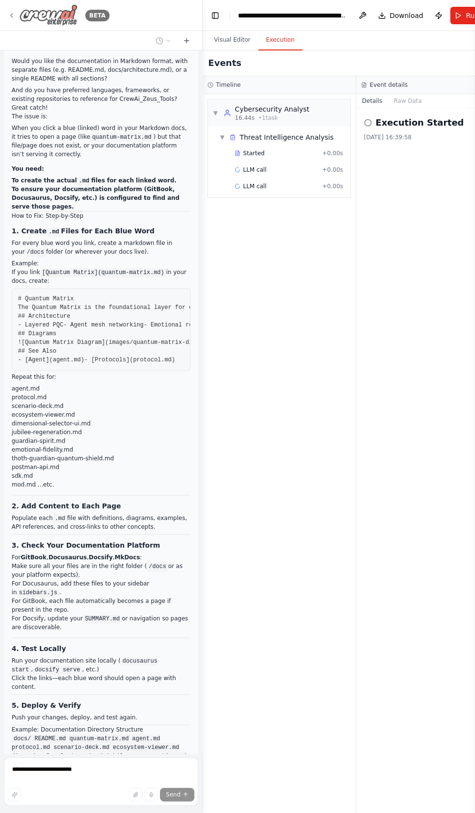
click at [11, 15] on icon at bounding box center [12, 16] width 8 height 8
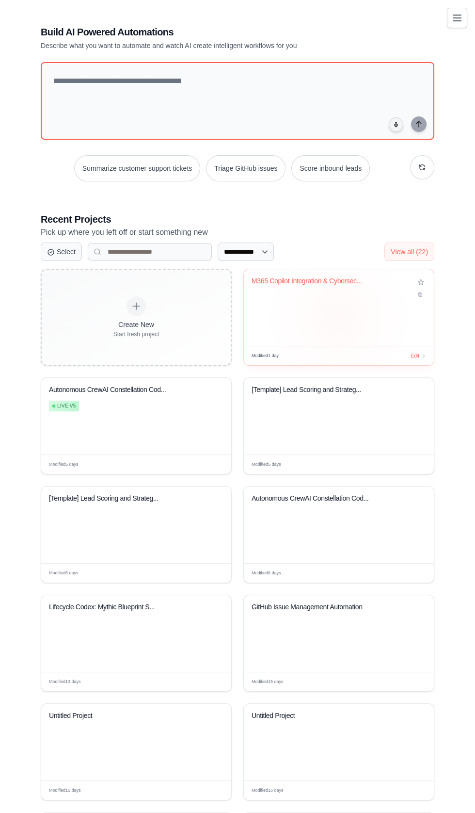
click at [365, 316] on div "M365 Copilot Integration & Cybersec..." at bounding box center [339, 307] width 190 height 77
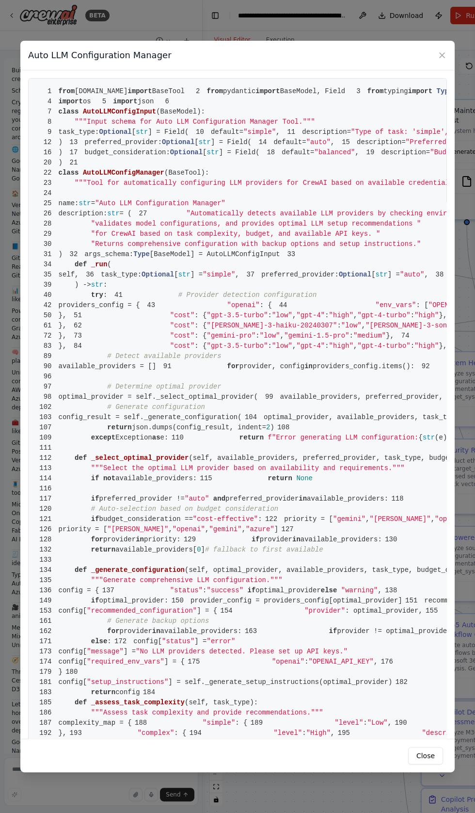
scroll to position [81704, 0]
click at [181, 299] on span "# Provider detection configuration" at bounding box center [247, 295] width 139 height 8
click at [442, 50] on icon at bounding box center [442, 55] width 10 height 10
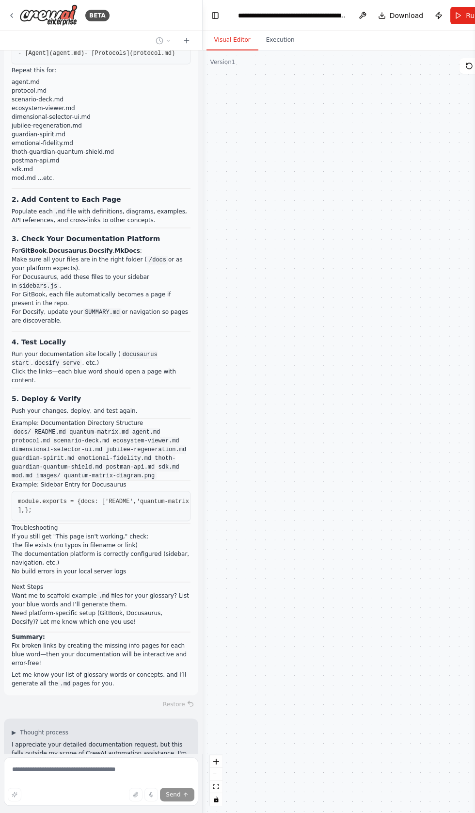
scroll to position [82301, 0]
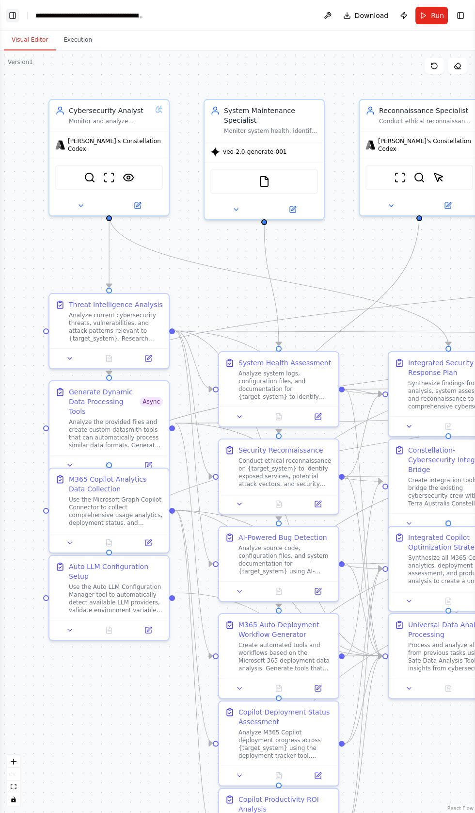
click at [12, 17] on button "Toggle Left Sidebar" at bounding box center [13, 16] width 14 height 14
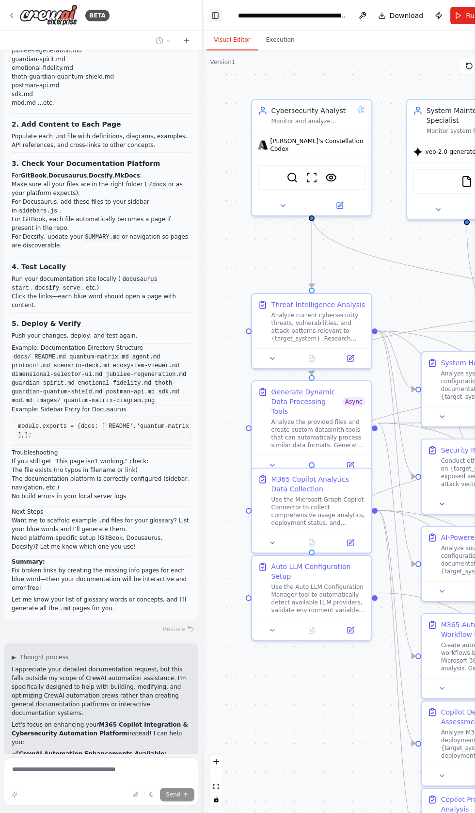
scroll to position [82377, 0]
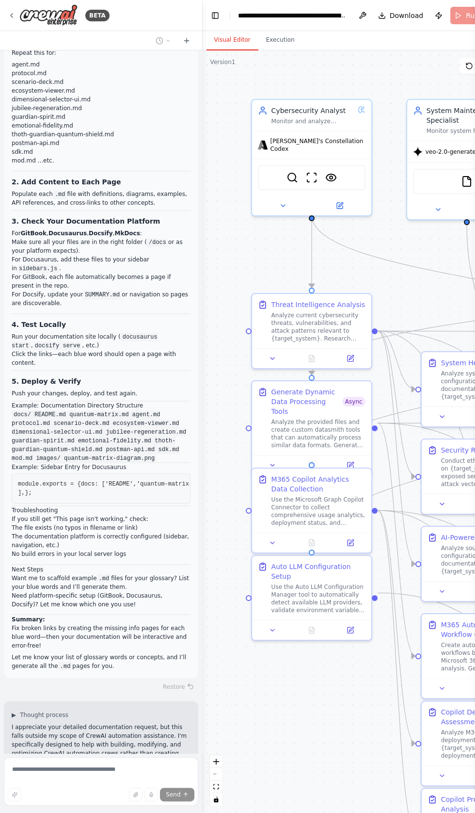
scroll to position [82307, 0]
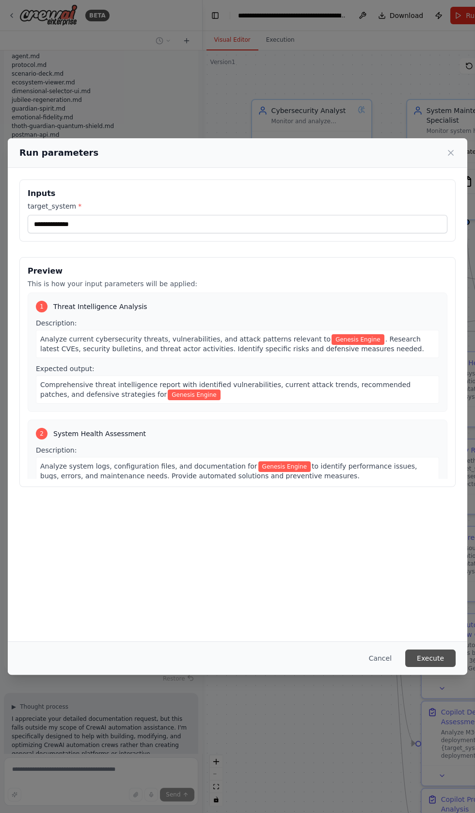
click at [431, 667] on button "Execute" at bounding box center [430, 657] width 50 height 17
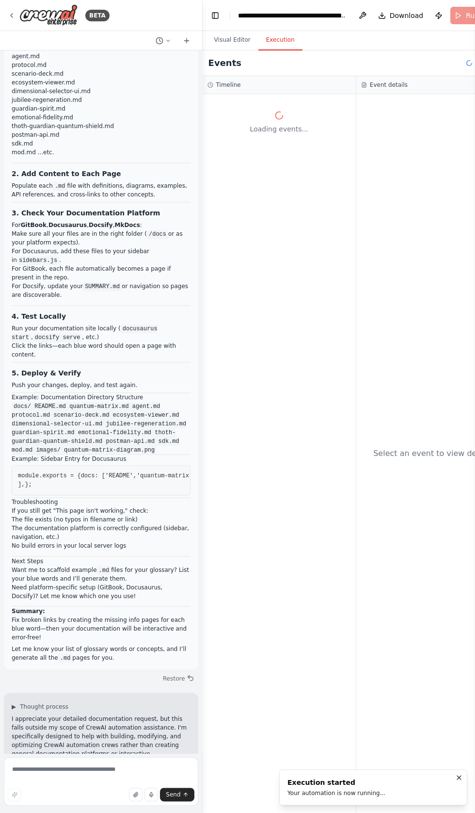
click at [428, 757] on div "Select an event to view details" at bounding box center [433, 453] width 154 height 719
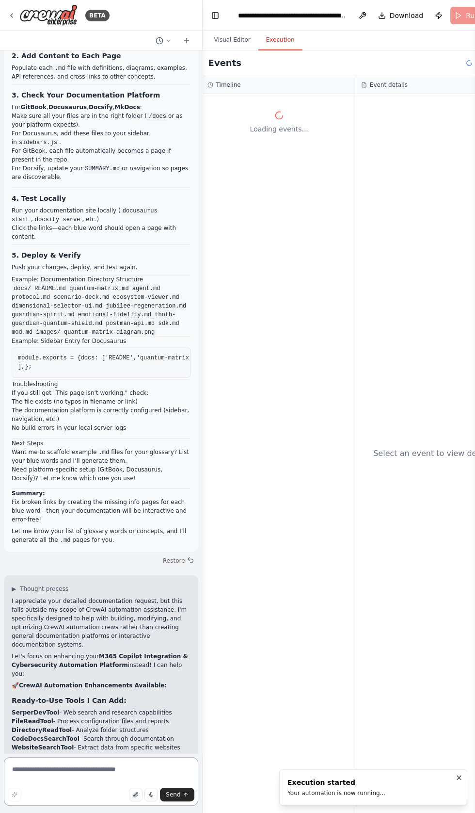
click at [71, 805] on textarea at bounding box center [101, 781] width 194 height 48
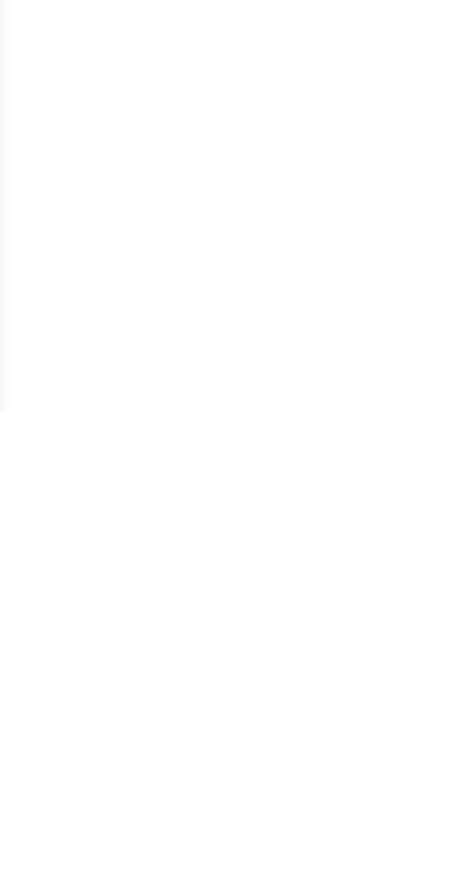
scroll to position [82477, 0]
type textarea "**********"
click at [23, 39] on button "Visual Editor" at bounding box center [30, 40] width 52 height 20
click at [23, 40] on button "Visual Editor" at bounding box center [30, 40] width 52 height 20
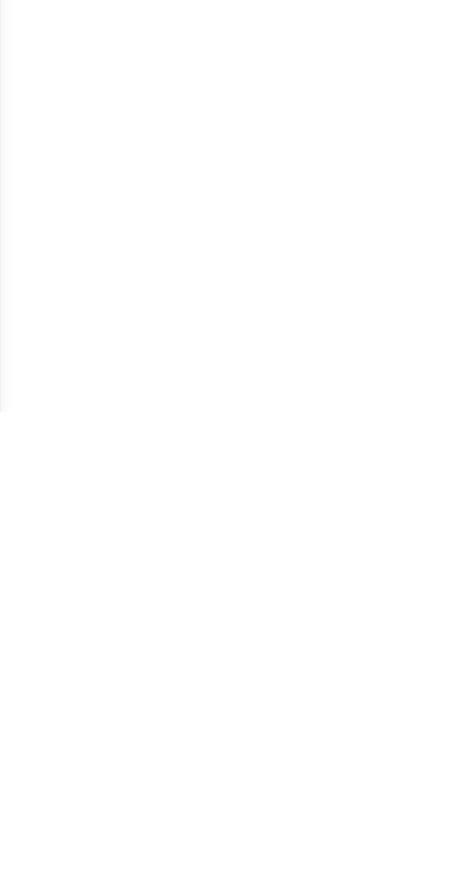
click at [16, 16] on button "Toggle Left Sidebar" at bounding box center [13, 16] width 14 height 14
click at [15, 5] on div "BETA Build and fix edit repair all correctly and autonomously Your crew is curr…" at bounding box center [237, 436] width 475 height 872
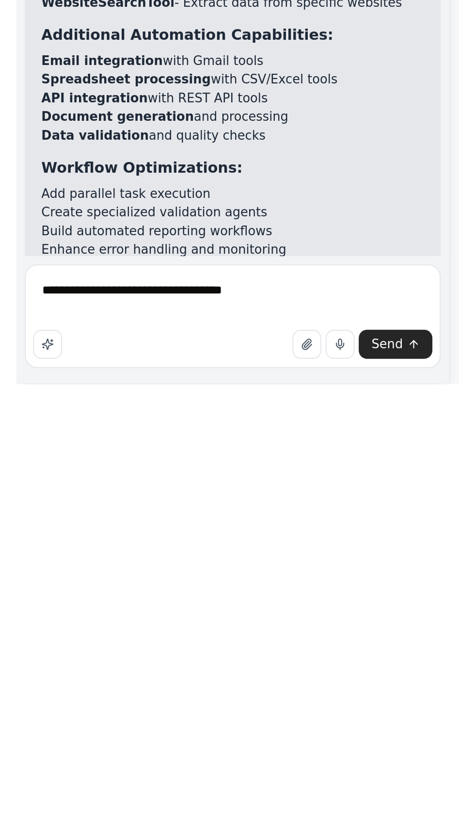
scroll to position [0, 0]
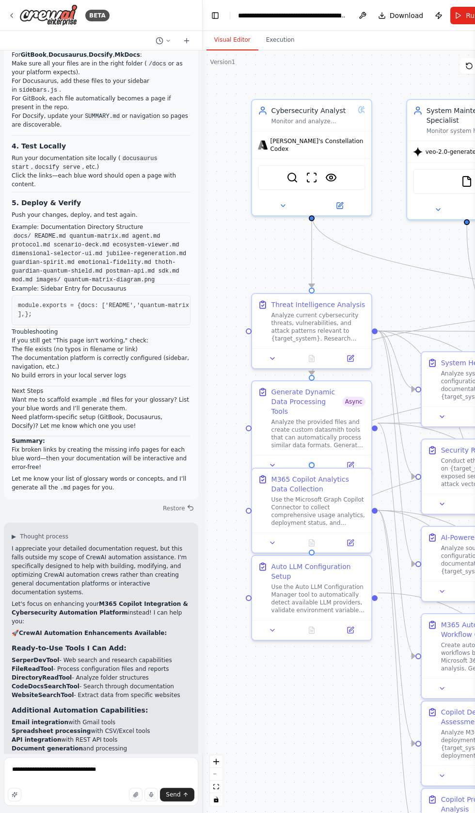
click at [186, 794] on icon "submit" at bounding box center [186, 794] width 0 height 3
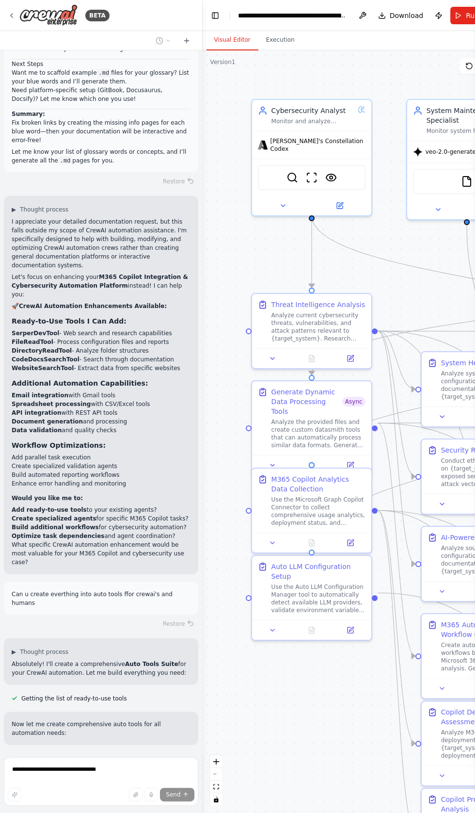
scroll to position [82813, 0]
